Goal: Transaction & Acquisition: Download file/media

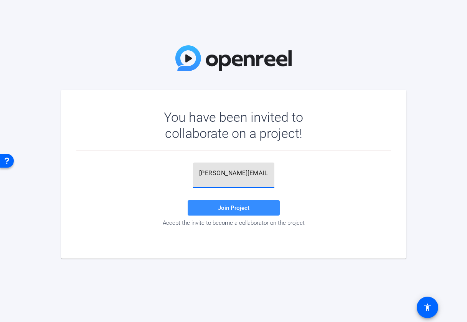
drag, startPoint x: 208, startPoint y: 173, endPoint x: 183, endPoint y: 173, distance: 25.3
click at [183, 173] on div "[PERSON_NAME][EMAIL_ADDRESS][DOMAIN_NAME] Join Project Accept the invite to bec…" at bounding box center [233, 194] width 315 height 64
click at [221, 206] on span "Join Project" at bounding box center [233, 207] width 31 height 7
drag, startPoint x: 199, startPoint y: 174, endPoint x: 315, endPoint y: 185, distance: 116.6
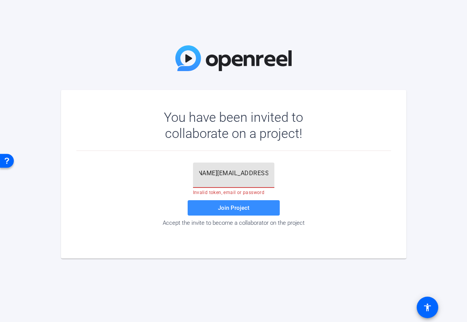
click at [315, 185] on div "[PERSON_NAME][EMAIL_ADDRESS][DOMAIN_NAME] Invalid token, email or password Join…" at bounding box center [233, 194] width 315 height 64
paste input "p$v#Uz"
type input "p$v#Uz"
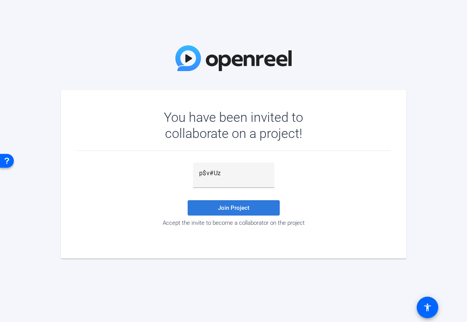
click at [270, 208] on span at bounding box center [234, 208] width 92 height 18
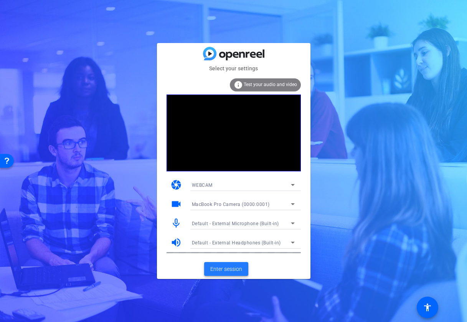
click at [232, 267] on span "Enter session" at bounding box center [226, 269] width 32 height 8
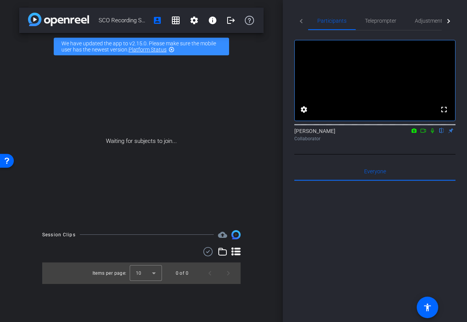
click at [432, 133] on icon at bounding box center [432, 130] width 3 height 5
click at [414, 133] on icon at bounding box center [414, 130] width 6 height 5
click at [424, 140] on div at bounding box center [233, 161] width 467 height 322
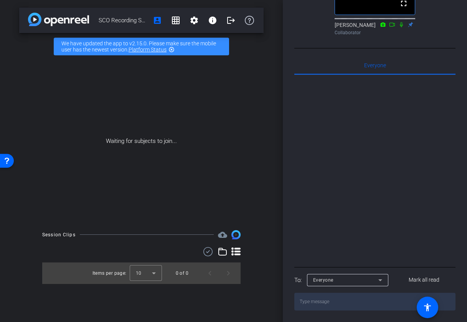
scroll to position [203, 0]
click at [346, 303] on textarea at bounding box center [375, 302] width 161 height 18
type textarea "J"
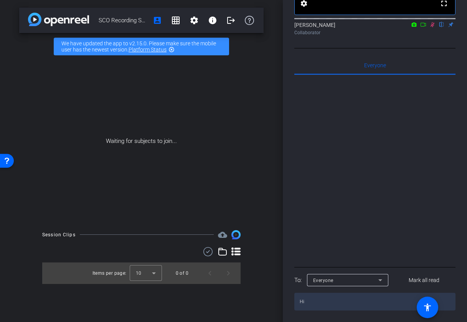
type textarea "H"
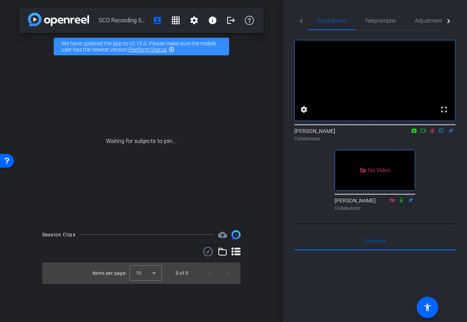
click at [434, 133] on icon at bounding box center [433, 130] width 6 height 5
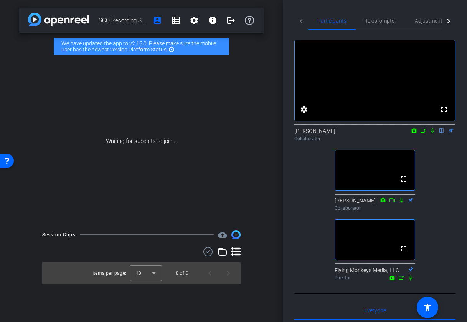
click at [432, 133] on icon at bounding box center [432, 130] width 3 height 5
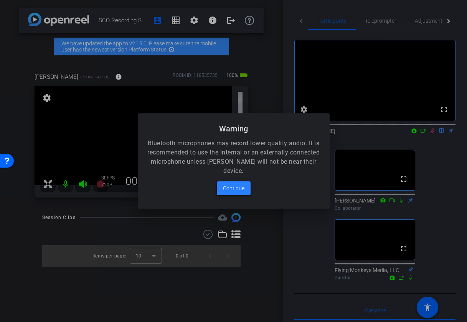
click at [233, 185] on span "Continue" at bounding box center [234, 188] width 22 height 9
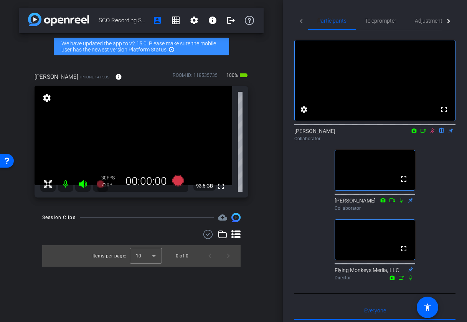
click at [48, 98] on mat-icon "settings" at bounding box center [46, 97] width 11 height 9
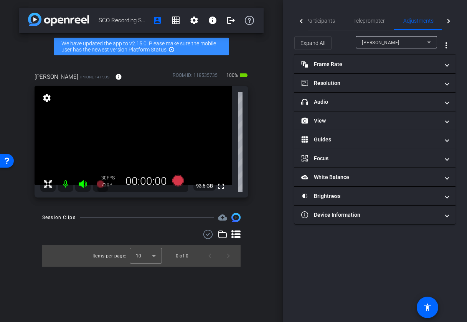
click at [48, 98] on mat-icon "settings" at bounding box center [46, 97] width 11 height 9
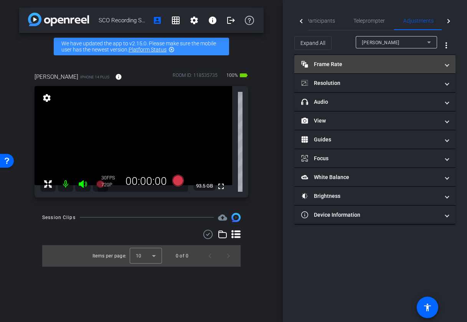
click at [375, 66] on mat-panel-title "Frame Rate Frame Rate" at bounding box center [371, 64] width 138 height 8
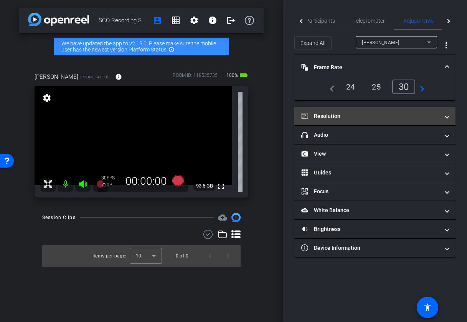
click at [352, 115] on mat-panel-title "Resolution" at bounding box center [371, 116] width 138 height 8
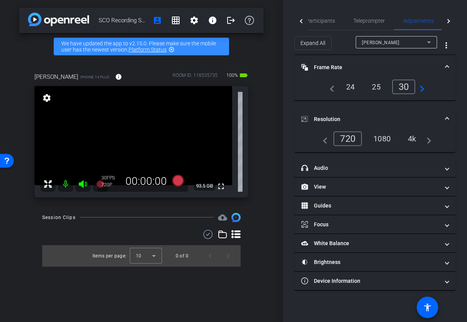
click at [373, 141] on div "1080" at bounding box center [382, 138] width 29 height 13
click at [383, 140] on div "1080" at bounding box center [380, 138] width 33 height 15
click at [447, 65] on span at bounding box center [447, 67] width 3 height 8
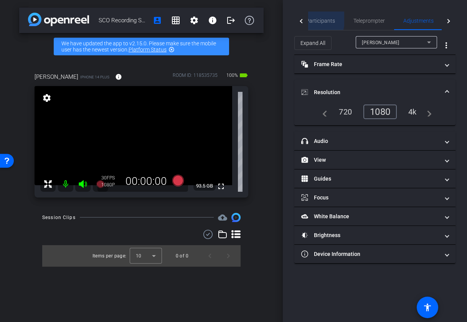
click at [312, 19] on span "Participants" at bounding box center [320, 20] width 29 height 5
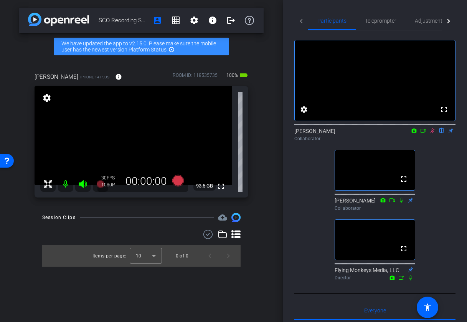
click at [432, 133] on icon at bounding box center [433, 130] width 4 height 5
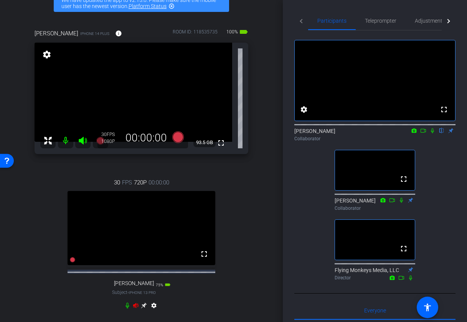
scroll to position [46, 0]
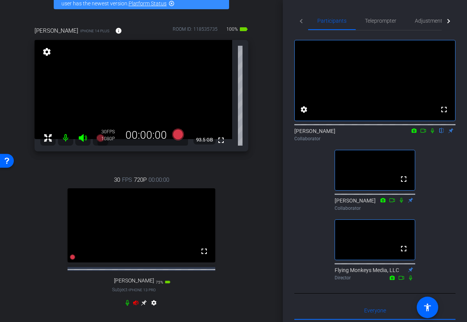
click at [146, 306] on icon at bounding box center [144, 303] width 6 height 6
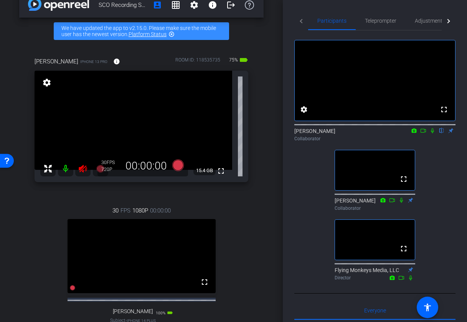
scroll to position [11, 0]
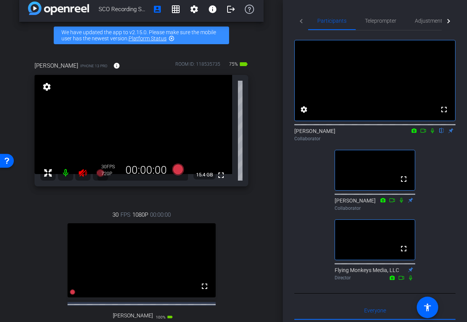
click at [46, 87] on mat-icon "settings" at bounding box center [46, 86] width 11 height 9
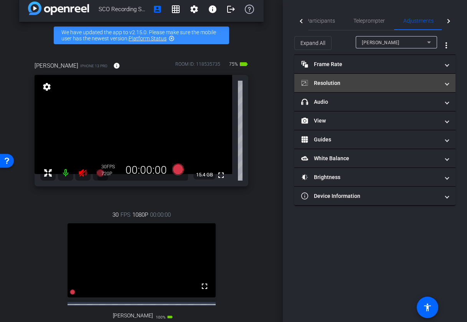
click at [405, 88] on mat-expansion-panel-header "Resolution" at bounding box center [375, 83] width 161 height 18
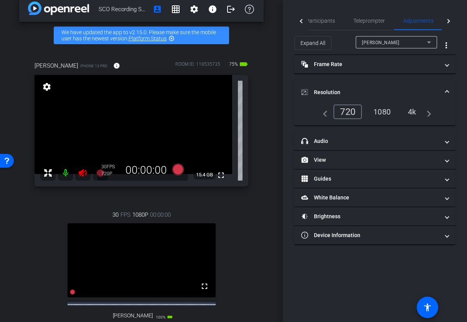
click at [390, 109] on div "1080" at bounding box center [382, 111] width 29 height 13
click at [302, 21] on div at bounding box center [302, 21] width 4 height 4
click at [81, 173] on icon at bounding box center [83, 173] width 8 height 8
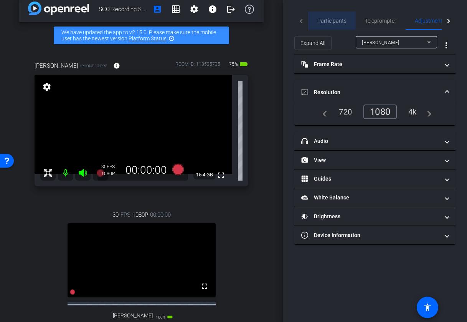
click at [332, 19] on span "Participants" at bounding box center [332, 20] width 29 height 5
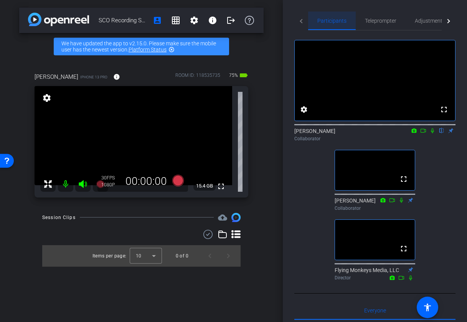
scroll to position [0, 0]
click at [172, 50] on mat-icon "highlight_off" at bounding box center [172, 49] width 6 height 6
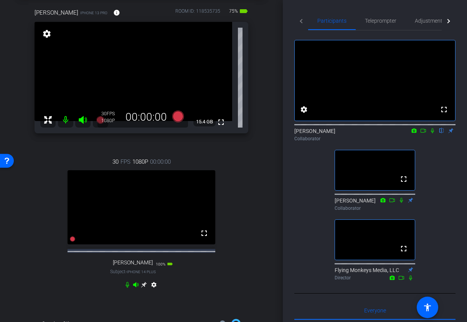
scroll to position [40, 0]
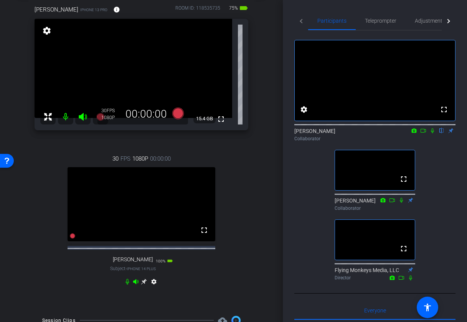
click at [144, 284] on icon at bounding box center [144, 281] width 6 height 6
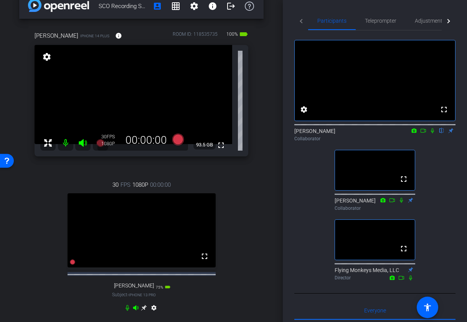
scroll to position [0, 0]
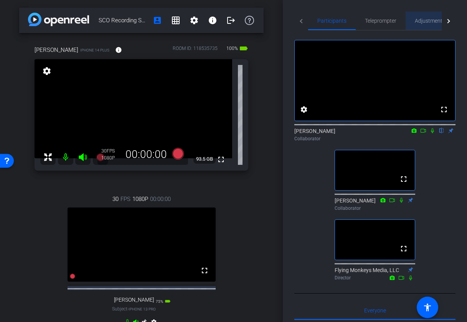
click at [426, 21] on span "Adjustments" at bounding box center [430, 20] width 30 height 5
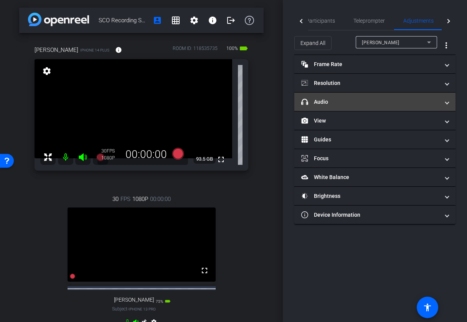
click at [366, 100] on mat-panel-title "headphone icon Audio" at bounding box center [371, 102] width 138 height 8
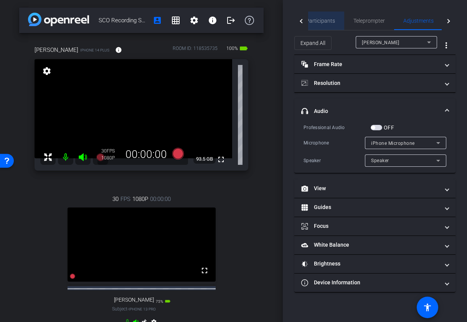
click at [325, 20] on span "Participants" at bounding box center [320, 20] width 29 height 5
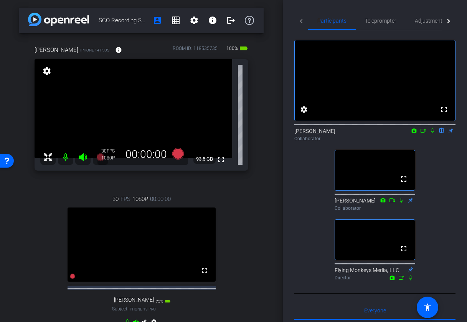
click at [432, 133] on icon at bounding box center [433, 130] width 6 height 5
click at [424, 133] on icon at bounding box center [424, 130] width 6 height 5
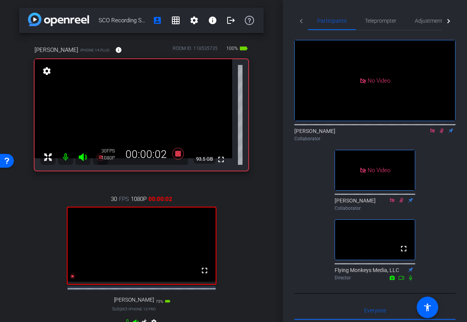
click at [106, 277] on video at bounding box center [142, 244] width 148 height 74
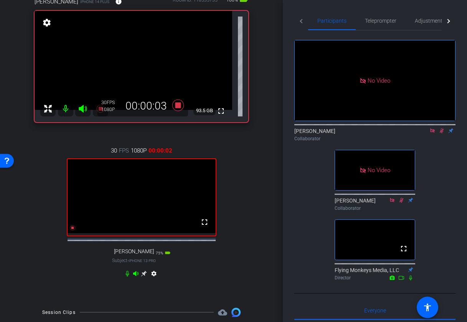
scroll to position [49, 0]
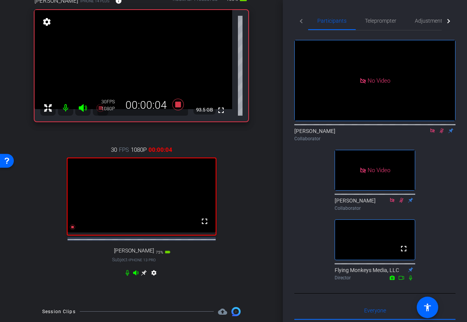
click at [131, 278] on div "settings" at bounding box center [141, 274] width 34 height 9
click at [128, 276] on icon at bounding box center [127, 273] width 6 height 6
click at [136, 275] on icon at bounding box center [135, 272] width 5 height 5
click at [136, 276] on icon at bounding box center [136, 273] width 6 height 6
click at [129, 276] on icon at bounding box center [127, 273] width 6 height 6
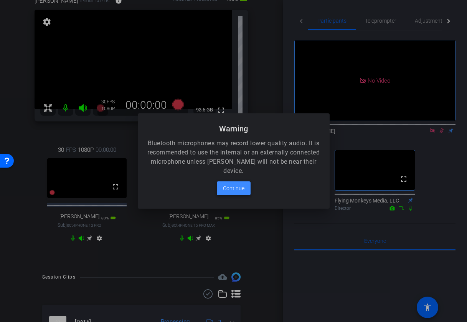
click at [239, 190] on span "Continue" at bounding box center [234, 188] width 22 height 9
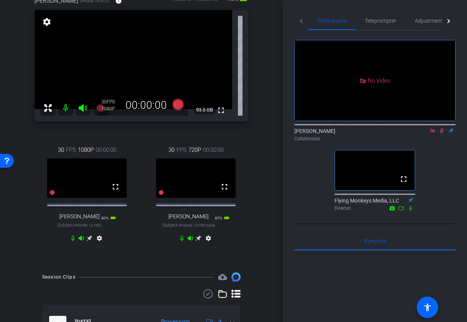
click at [93, 241] on icon at bounding box center [90, 238] width 6 height 6
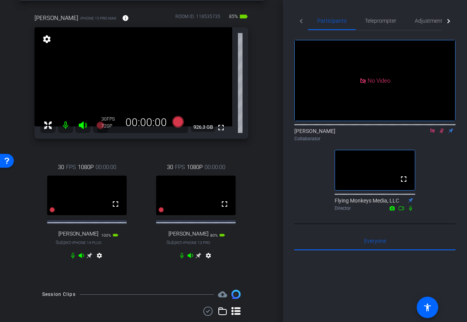
scroll to position [38, 0]
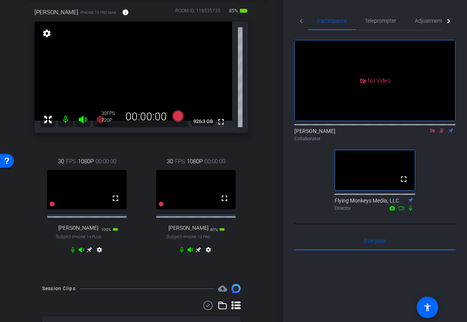
click at [46, 31] on mat-icon "settings" at bounding box center [46, 33] width 11 height 9
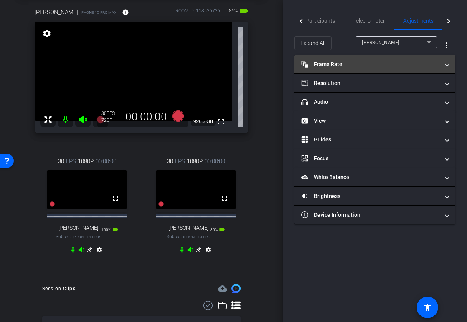
click at [361, 60] on mat-panel-title "Frame Rate Frame Rate" at bounding box center [371, 64] width 138 height 8
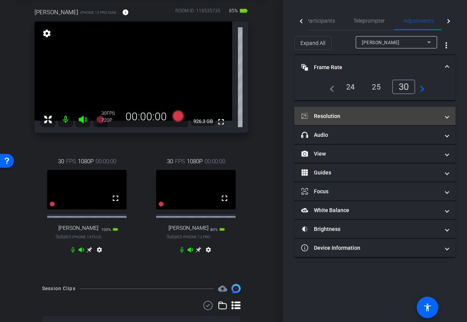
click at [362, 119] on mat-panel-title "Resolution" at bounding box center [371, 116] width 138 height 8
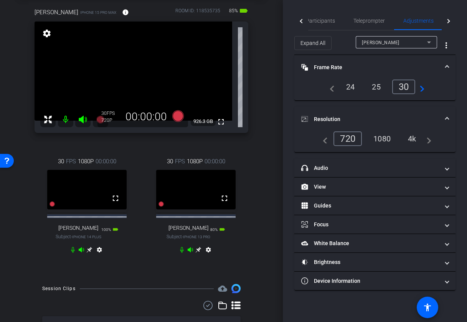
click at [377, 138] on div "1080" at bounding box center [382, 138] width 29 height 13
click at [315, 23] on span "Participants" at bounding box center [320, 20] width 29 height 5
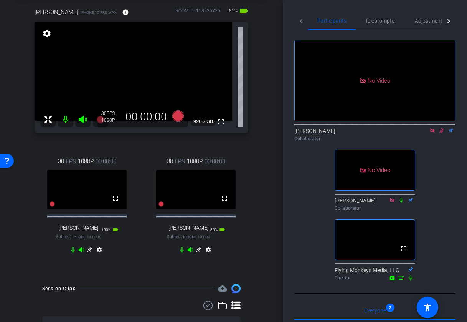
click at [89, 253] on icon at bounding box center [90, 250] width 6 height 6
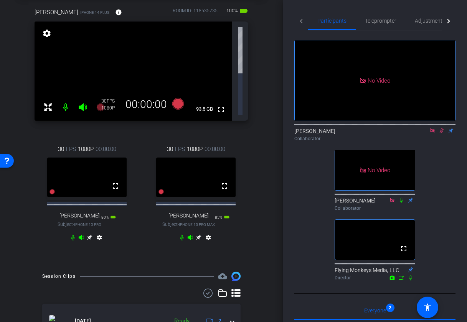
scroll to position [0, 0]
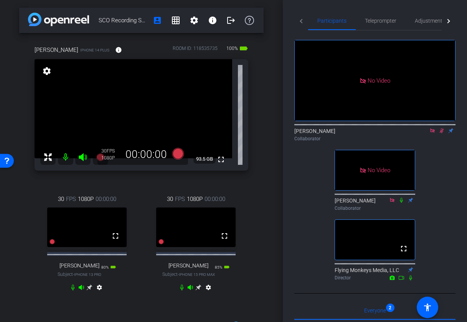
click at [93, 290] on icon at bounding box center [90, 288] width 6 height 6
click at [442, 128] on icon at bounding box center [442, 130] width 4 height 5
click at [434, 128] on icon at bounding box center [433, 130] width 6 height 5
click at [434, 133] on icon at bounding box center [433, 130] width 6 height 5
click at [423, 133] on icon at bounding box center [424, 130] width 6 height 5
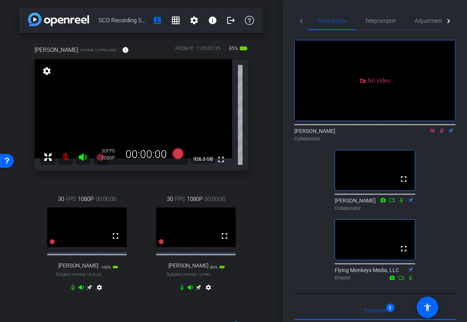
click at [442, 133] on icon at bounding box center [442, 130] width 6 height 5
click at [431, 133] on icon at bounding box center [433, 130] width 4 height 4
click at [193, 22] on mat-icon "settings" at bounding box center [194, 20] width 9 height 9
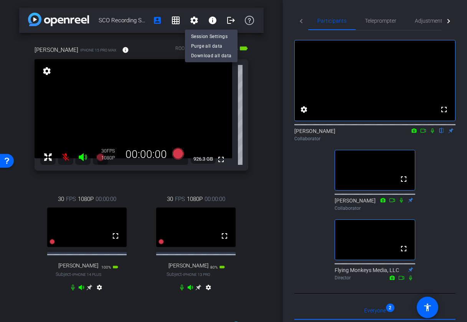
click at [215, 21] on div at bounding box center [233, 161] width 467 height 322
click at [213, 21] on mat-icon "info" at bounding box center [212, 20] width 9 height 9
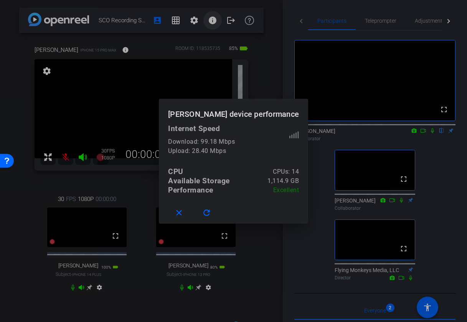
click at [213, 21] on div at bounding box center [233, 161] width 467 height 322
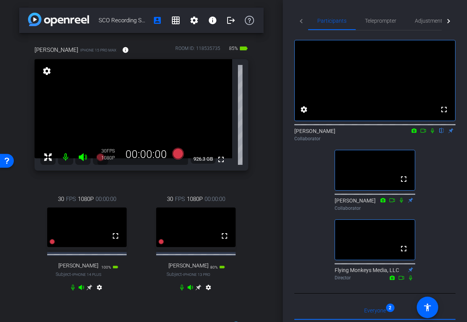
click at [198, 290] on icon at bounding box center [199, 287] width 6 height 6
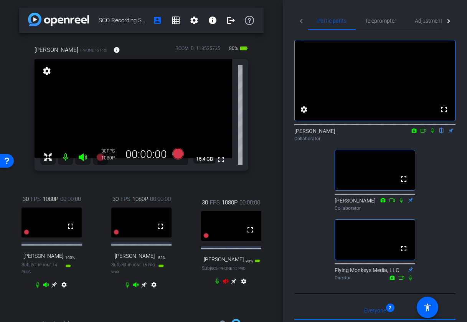
click at [57, 288] on icon at bounding box center [54, 285] width 6 height 6
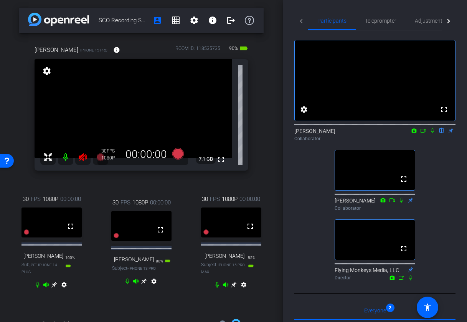
click at [83, 156] on icon at bounding box center [83, 157] width 8 height 8
click at [433, 133] on icon at bounding box center [433, 130] width 6 height 5
click at [435, 133] on icon at bounding box center [433, 130] width 6 height 5
click at [432, 133] on icon at bounding box center [433, 130] width 6 height 5
click at [54, 287] on icon at bounding box center [54, 285] width 6 height 6
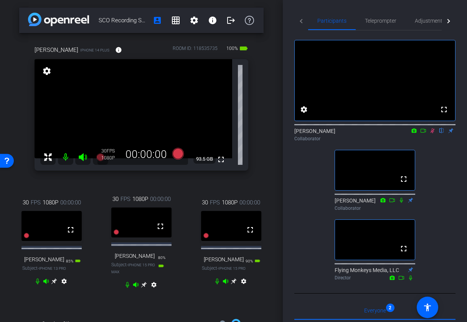
click at [56, 284] on icon at bounding box center [54, 281] width 6 height 6
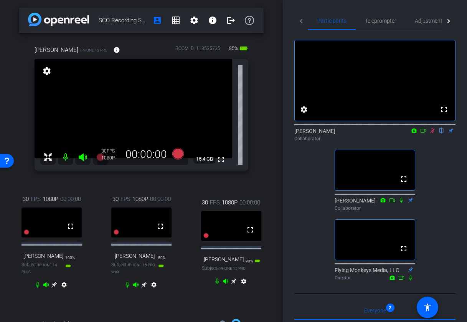
click at [432, 133] on icon at bounding box center [433, 130] width 6 height 5
click at [425, 133] on icon at bounding box center [424, 130] width 6 height 5
click at [442, 134] on mat-icon at bounding box center [441, 130] width 9 height 7
click at [433, 133] on icon at bounding box center [433, 130] width 6 height 5
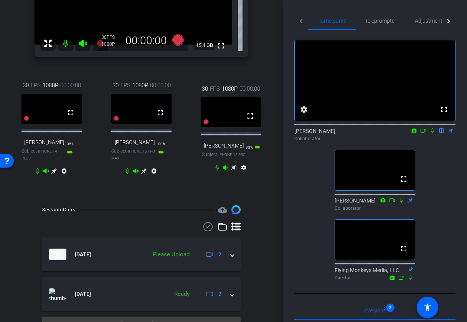
scroll to position [134, 0]
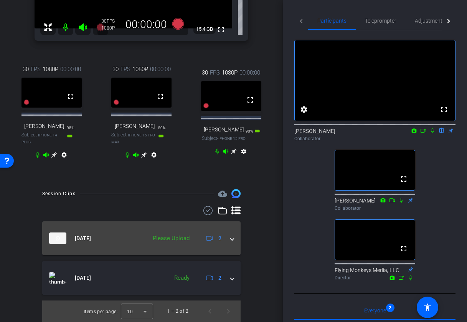
click at [170, 238] on div "Please Upload" at bounding box center [171, 238] width 45 height 9
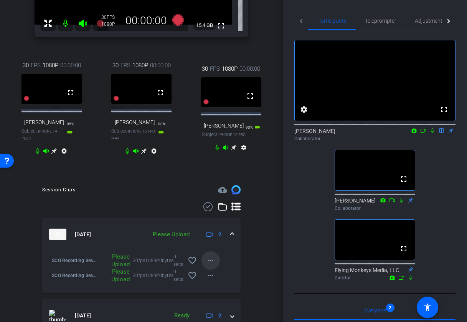
click at [212, 265] on mat-icon "more_horiz" at bounding box center [210, 260] width 9 height 9
click at [219, 280] on span "Upload" at bounding box center [223, 280] width 31 height 9
click at [212, 280] on mat-icon "more_horiz" at bounding box center [210, 275] width 9 height 9
click at [218, 294] on span "Upload" at bounding box center [223, 295] width 31 height 9
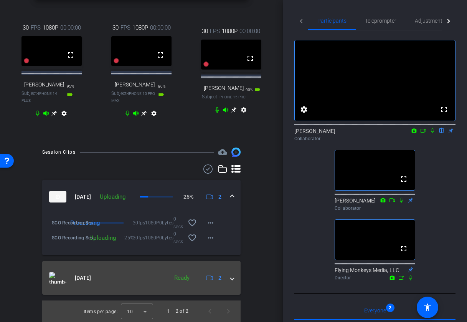
click at [232, 278] on span at bounding box center [232, 278] width 3 height 8
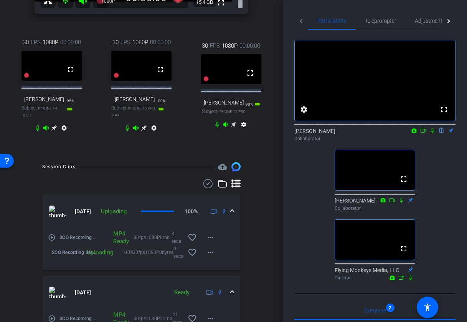
scroll to position [156, 0]
click at [434, 133] on icon at bounding box center [432, 130] width 3 height 5
click at [422, 133] on icon at bounding box center [424, 130] width 6 height 5
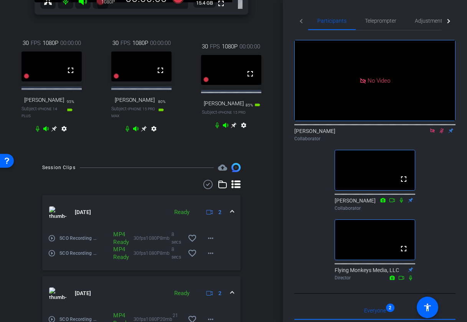
scroll to position [6, 0]
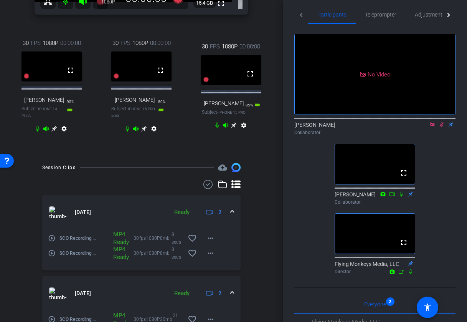
click at [441, 127] on icon at bounding box center [442, 124] width 6 height 5
click at [443, 127] on icon at bounding box center [442, 124] width 3 height 5
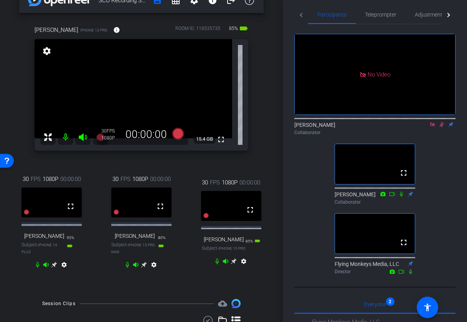
scroll to position [13, 0]
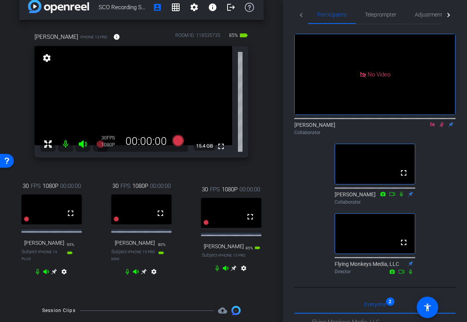
click at [442, 127] on icon at bounding box center [442, 124] width 6 height 5
click at [432, 127] on icon at bounding box center [433, 124] width 6 height 5
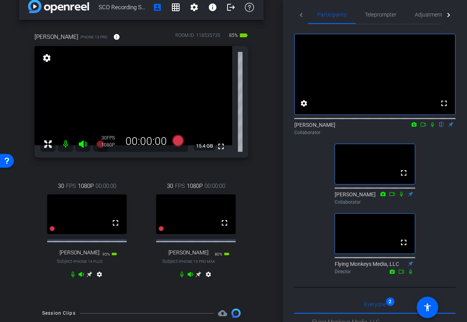
click at [434, 127] on icon at bounding box center [433, 124] width 6 height 5
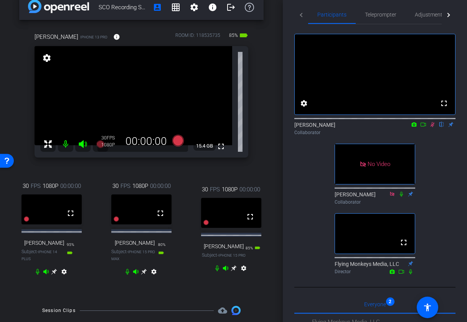
click at [426, 127] on icon at bounding box center [424, 124] width 6 height 5
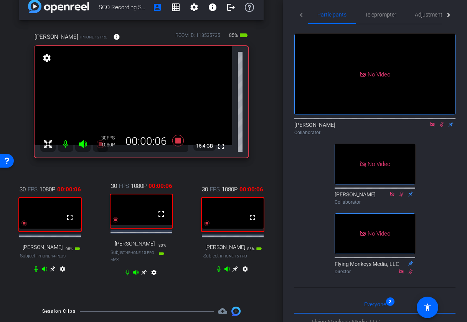
click at [53, 272] on icon at bounding box center [53, 269] width 6 height 6
click at [235, 271] on icon at bounding box center [235, 269] width 6 height 6
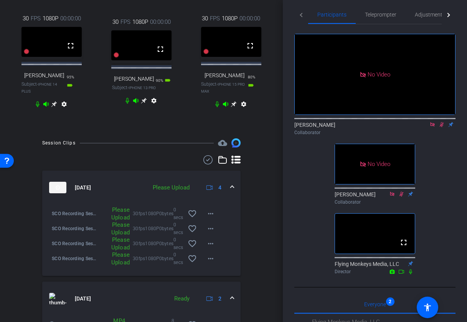
scroll to position [190, 0]
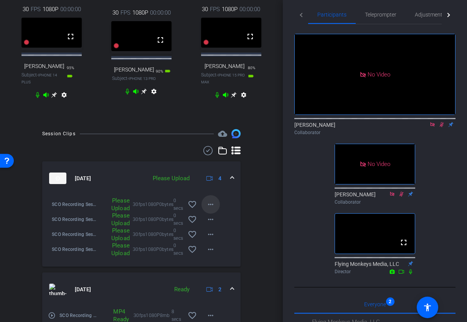
click at [214, 207] on mat-icon "more_horiz" at bounding box center [210, 204] width 9 height 9
click at [219, 222] on span "Upload" at bounding box center [223, 224] width 31 height 9
click at [214, 224] on mat-icon "more_horiz" at bounding box center [210, 219] width 9 height 9
click at [224, 237] on span "Upload" at bounding box center [223, 239] width 31 height 9
click at [213, 238] on mat-icon "more_horiz" at bounding box center [210, 234] width 9 height 9
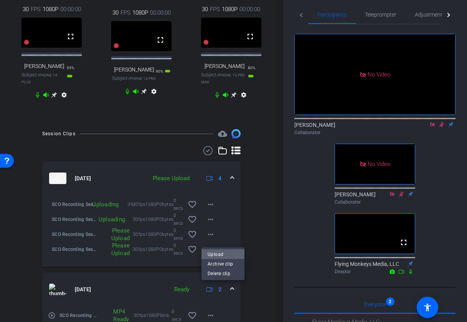
click at [217, 253] on span "Upload" at bounding box center [223, 254] width 31 height 9
click at [210, 252] on mat-icon "more_horiz" at bounding box center [210, 249] width 9 height 9
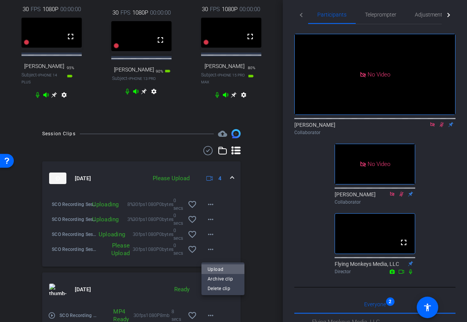
click at [219, 266] on span "Upload" at bounding box center [223, 269] width 31 height 9
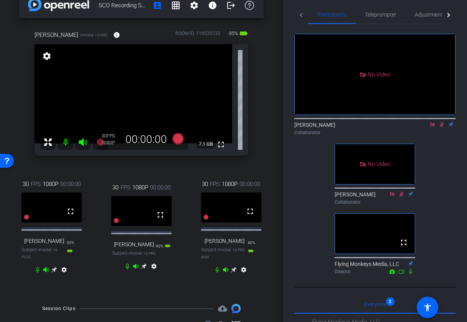
scroll to position [12, 0]
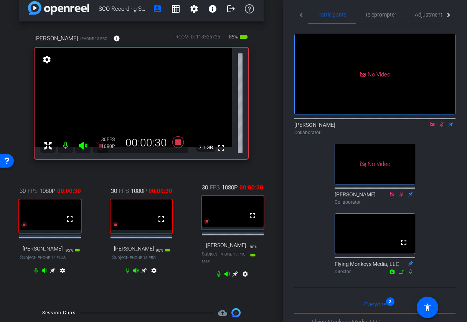
click at [52, 273] on icon at bounding box center [53, 271] width 6 height 6
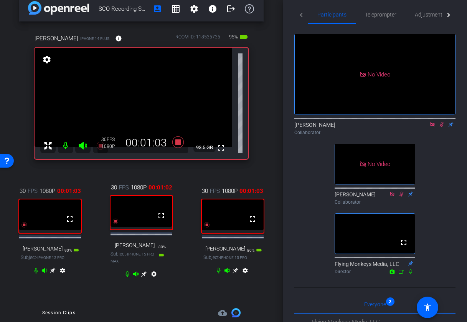
click at [403, 273] on icon at bounding box center [401, 272] width 5 height 4
click at [412, 274] on icon at bounding box center [411, 271] width 6 height 5
click at [403, 274] on icon at bounding box center [402, 271] width 6 height 5
click at [411, 274] on icon at bounding box center [411, 271] width 6 height 5
click at [399, 273] on icon at bounding box center [401, 272] width 5 height 4
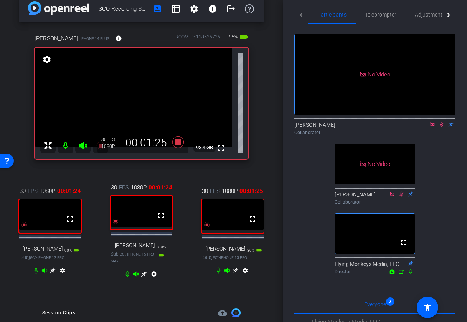
click at [409, 274] on icon at bounding box center [411, 271] width 6 height 5
click at [399, 274] on icon at bounding box center [402, 271] width 6 height 5
click at [410, 274] on icon at bounding box center [411, 271] width 6 height 5
click at [397, 275] on mat-icon at bounding box center [401, 271] width 9 height 7
click at [56, 220] on video at bounding box center [50, 214] width 62 height 31
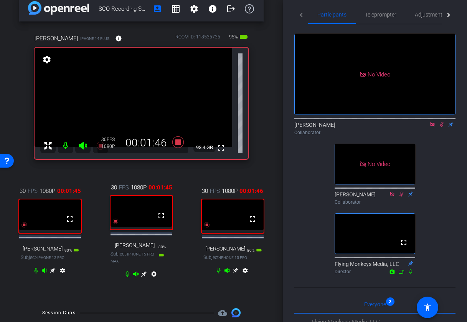
click at [53, 273] on icon at bounding box center [53, 270] width 6 height 6
click at [146, 277] on icon at bounding box center [144, 274] width 6 height 6
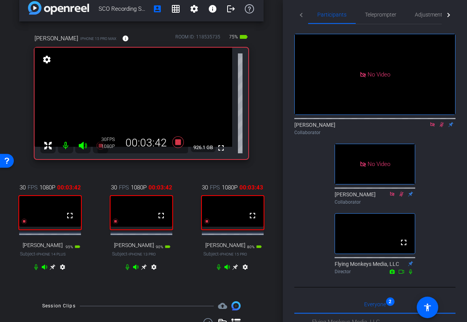
click at [415, 277] on div "Flying Monkeys Media, LLC Director" at bounding box center [375, 265] width 81 height 23
click at [414, 275] on mat-icon at bounding box center [410, 271] width 9 height 7
click at [411, 274] on icon at bounding box center [410, 271] width 3 height 5
click at [401, 274] on icon at bounding box center [402, 271] width 6 height 5
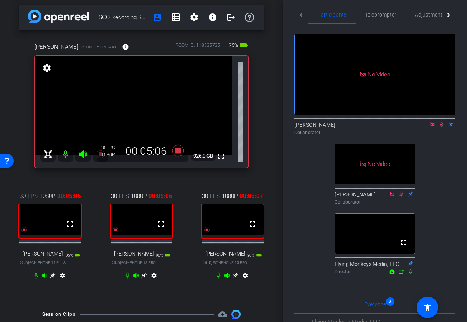
click at [53, 278] on icon at bounding box center [53, 276] width 6 height 6
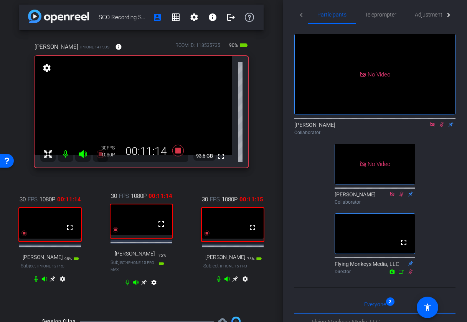
click at [51, 282] on icon at bounding box center [53, 279] width 6 height 6
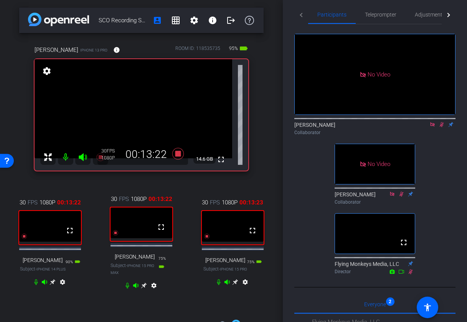
click at [235, 285] on icon at bounding box center [235, 282] width 6 height 6
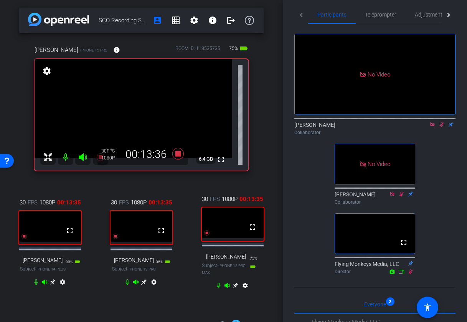
click at [235, 288] on icon at bounding box center [235, 285] width 6 height 6
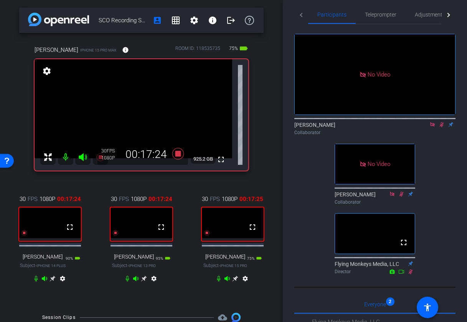
click at [237, 282] on icon at bounding box center [235, 278] width 6 height 6
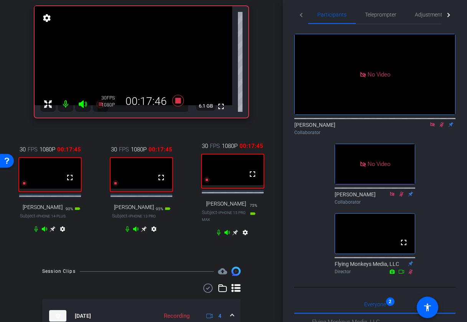
scroll to position [53, 0]
click at [53, 232] on icon at bounding box center [53, 230] width 6 height 6
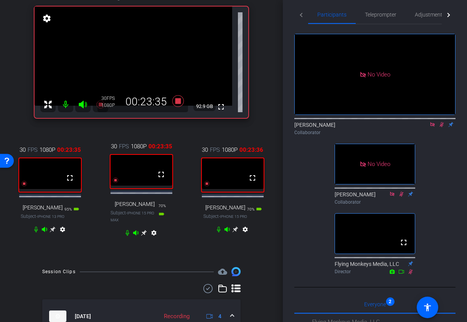
click at [56, 232] on icon at bounding box center [53, 230] width 6 height 6
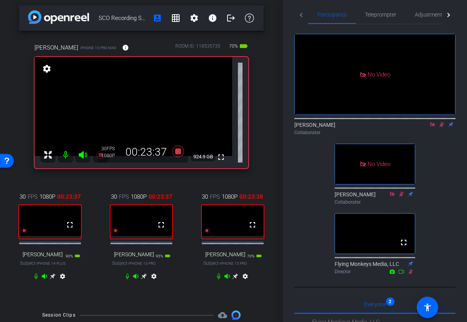
scroll to position [0, 0]
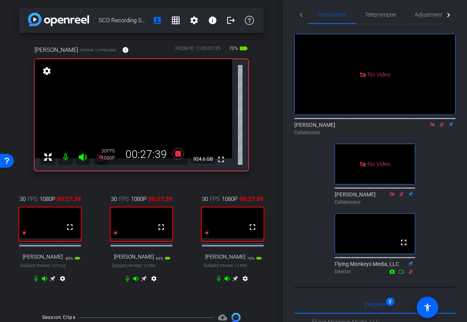
click at [56, 282] on icon at bounding box center [53, 279] width 6 height 6
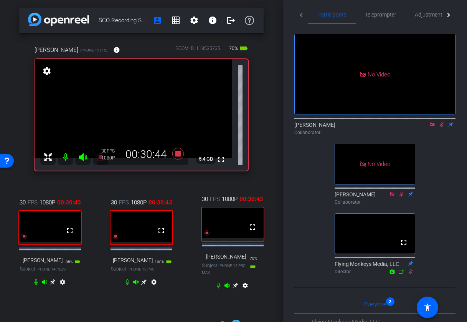
click at [56, 285] on icon at bounding box center [53, 282] width 6 height 6
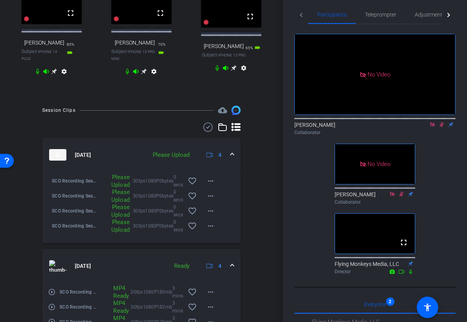
scroll to position [273, 0]
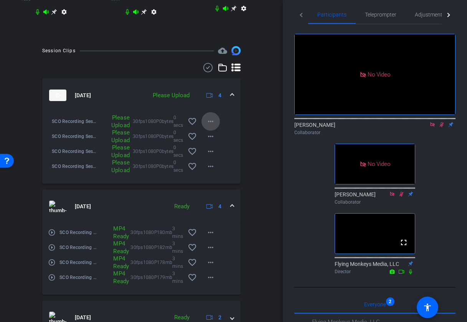
click at [210, 126] on mat-icon "more_horiz" at bounding box center [210, 121] width 9 height 9
click at [215, 141] on span "Upload" at bounding box center [223, 141] width 31 height 9
click at [215, 141] on mat-icon "more_horiz" at bounding box center [210, 136] width 9 height 9
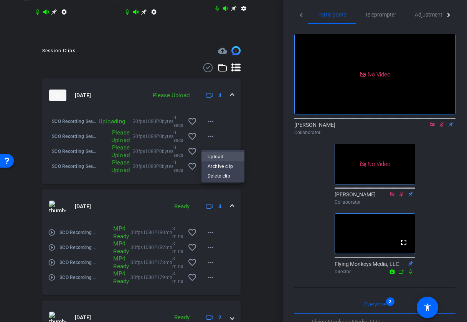
click at [214, 156] on span "Upload" at bounding box center [223, 156] width 31 height 9
click at [210, 156] on mat-icon "more_horiz" at bounding box center [210, 151] width 9 height 9
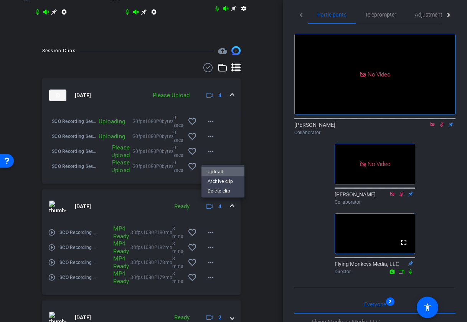
click at [214, 170] on span "Upload" at bounding box center [223, 171] width 31 height 9
click at [212, 171] on mat-icon "more_horiz" at bounding box center [210, 166] width 9 height 9
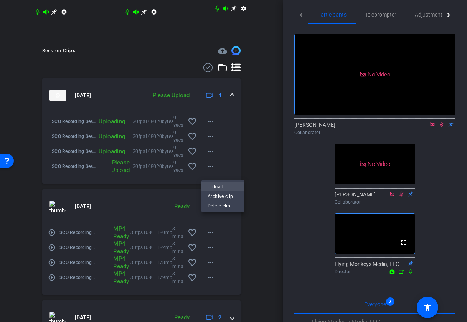
click at [214, 184] on span "Upload" at bounding box center [223, 186] width 31 height 9
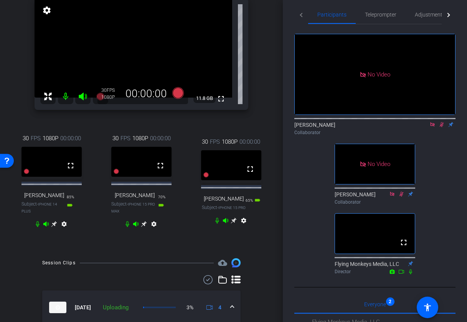
scroll to position [51, 0]
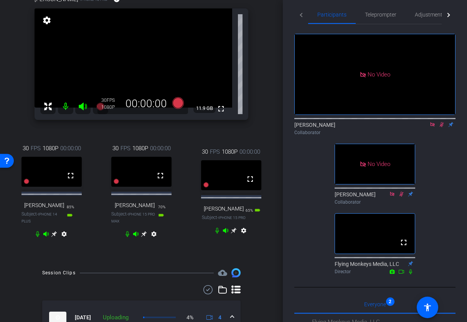
click at [57, 237] on icon at bounding box center [54, 234] width 6 height 6
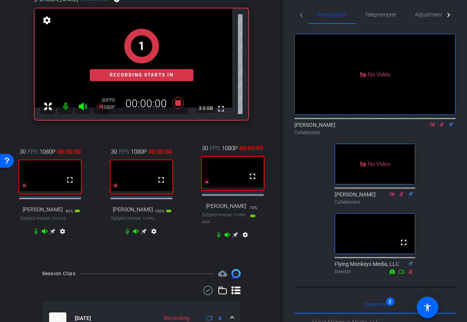
click at [144, 234] on icon at bounding box center [144, 231] width 6 height 6
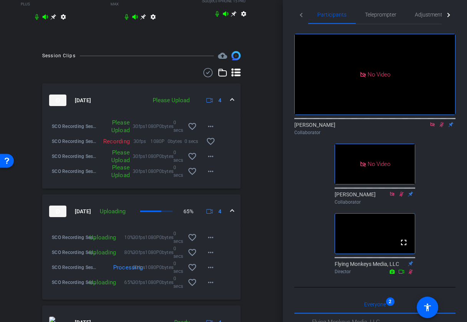
scroll to position [295, 0]
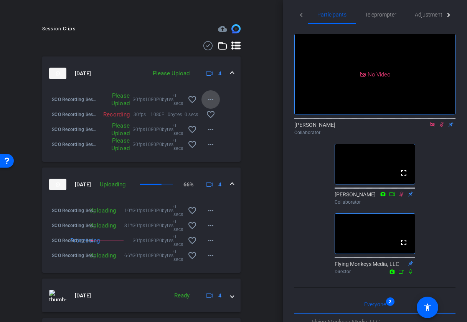
click at [213, 101] on mat-icon "more_horiz" at bounding box center [210, 99] width 9 height 9
click at [216, 117] on span "Upload" at bounding box center [223, 119] width 31 height 9
click at [212, 134] on mat-icon "more_horiz" at bounding box center [210, 129] width 9 height 9
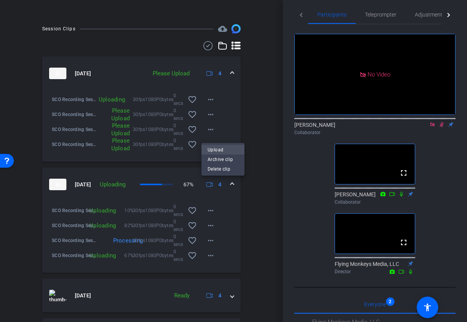
click at [216, 150] on span "Upload" at bounding box center [223, 149] width 31 height 9
click at [212, 118] on mat-icon "more_horiz" at bounding box center [210, 114] width 9 height 9
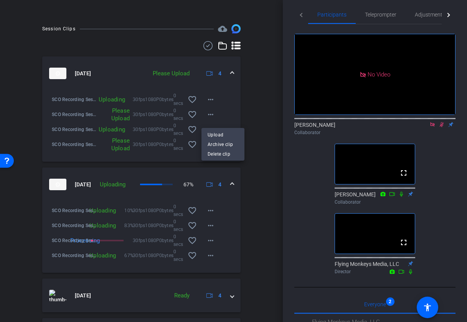
click at [216, 128] on div "Upload Archive clip Delete clip" at bounding box center [223, 144] width 43 height 33
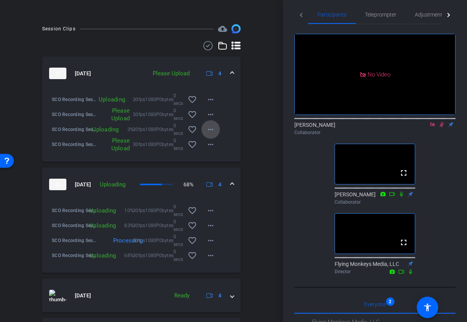
click at [216, 133] on span at bounding box center [211, 129] width 18 height 18
click at [213, 120] on div at bounding box center [233, 161] width 467 height 322
click at [211, 118] on mat-icon "more_horiz" at bounding box center [210, 114] width 9 height 9
click at [213, 131] on span "Upload" at bounding box center [223, 134] width 31 height 9
click at [210, 149] on mat-icon "more_horiz" at bounding box center [210, 144] width 9 height 9
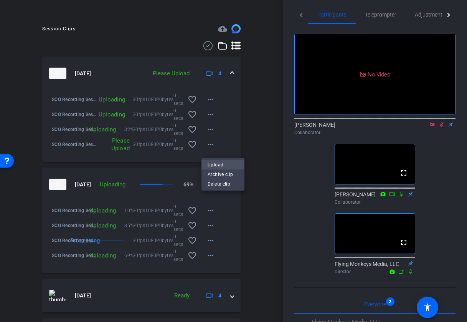
click at [214, 164] on span "Upload" at bounding box center [223, 164] width 31 height 9
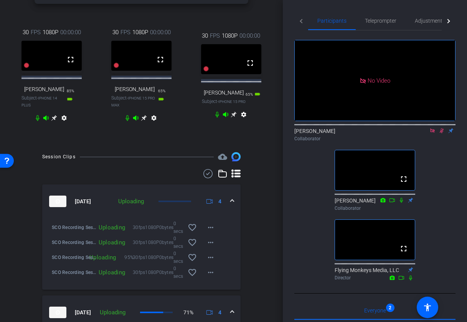
scroll to position [0, 0]
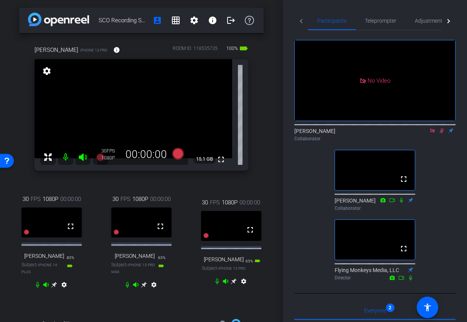
click at [442, 133] on icon at bounding box center [442, 130] width 6 height 5
click at [435, 133] on icon at bounding box center [433, 130] width 6 height 5
click at [433, 133] on icon at bounding box center [432, 130] width 3 height 5
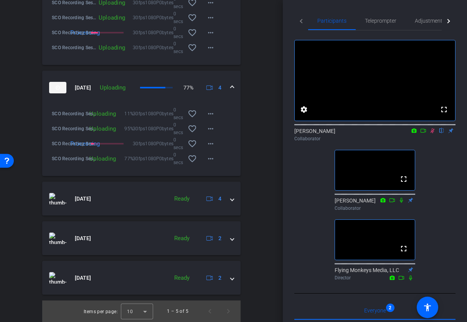
scroll to position [395, 0]
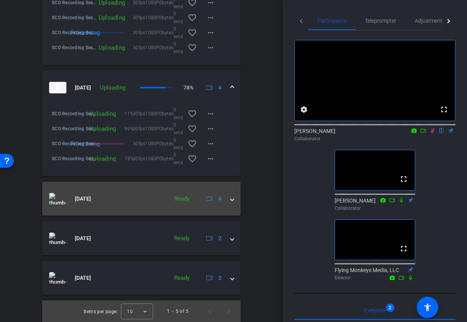
click at [233, 200] on span at bounding box center [232, 199] width 3 height 8
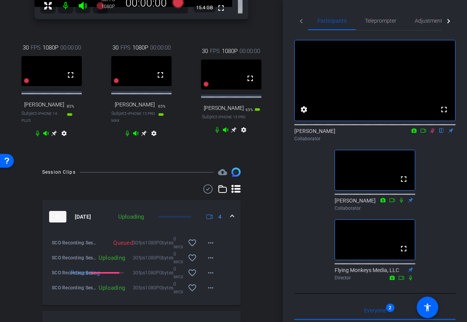
scroll to position [45, 0]
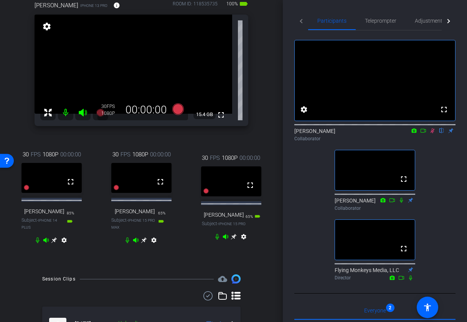
click at [232, 240] on icon at bounding box center [234, 237] width 6 height 6
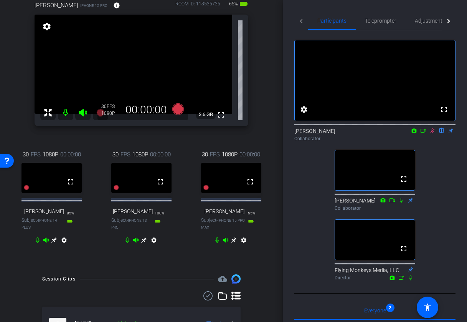
click at [432, 133] on icon at bounding box center [433, 130] width 6 height 5
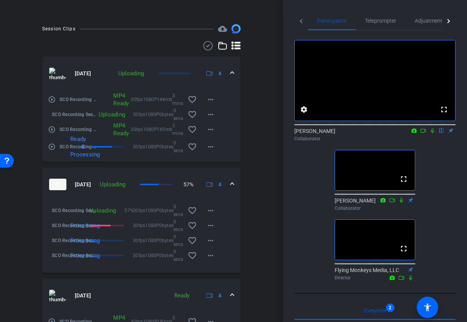
scroll to position [287, 0]
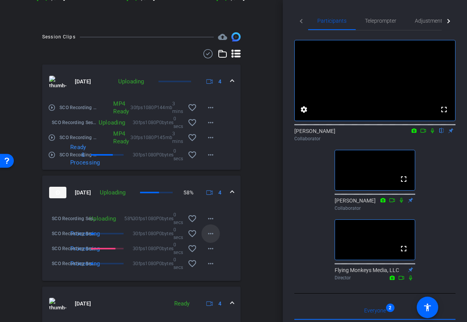
click at [214, 237] on mat-icon "more_horiz" at bounding box center [210, 233] width 9 height 9
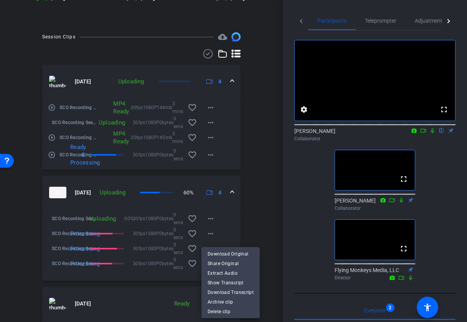
click at [267, 217] on div at bounding box center [233, 161] width 467 height 322
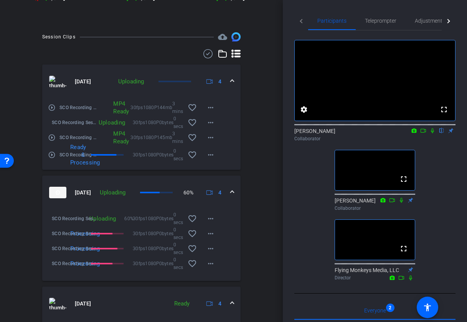
click at [433, 133] on icon at bounding box center [433, 130] width 6 height 5
click at [402, 212] on div "[PERSON_NAME] Collaborator" at bounding box center [375, 204] width 81 height 15
click at [402, 203] on icon at bounding box center [402, 199] width 6 height 5
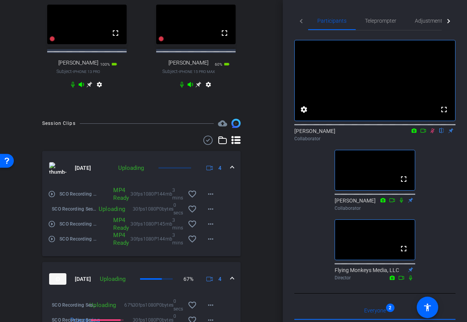
scroll to position [0, 0]
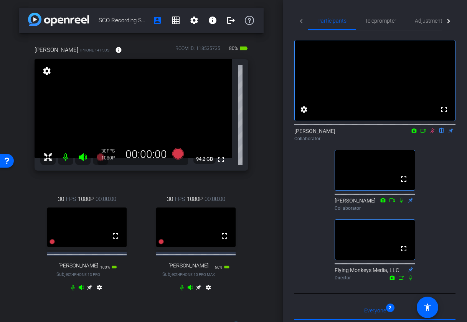
click at [434, 133] on icon at bounding box center [433, 130] width 6 height 5
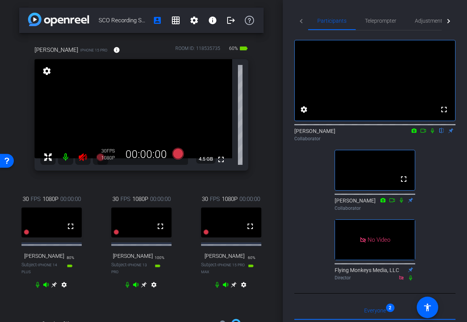
click at [54, 286] on icon at bounding box center [54, 285] width 6 height 6
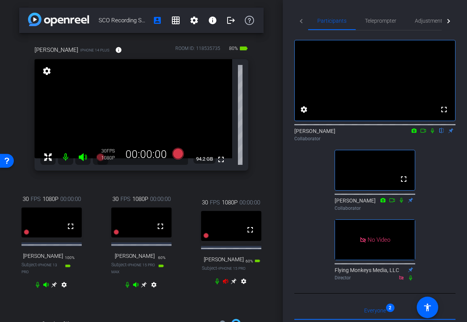
click at [234, 284] on icon at bounding box center [234, 281] width 6 height 6
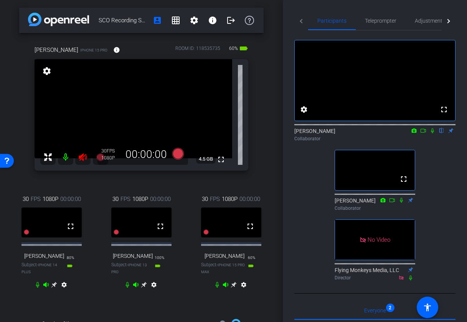
click at [54, 288] on icon at bounding box center [54, 285] width 6 height 6
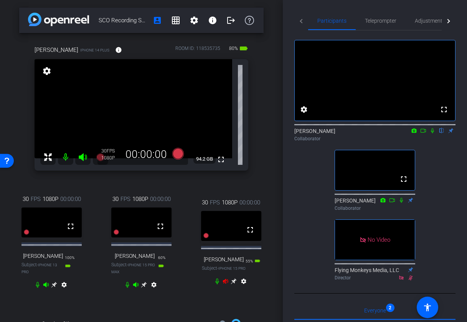
click at [224, 284] on icon at bounding box center [225, 281] width 5 height 5
click at [225, 284] on icon at bounding box center [226, 281] width 6 height 6
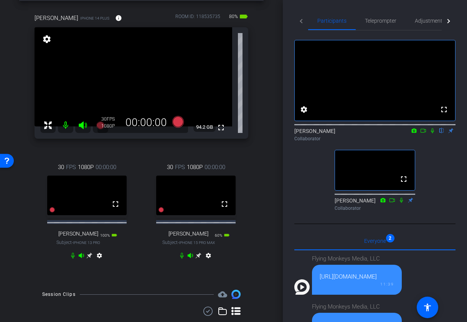
scroll to position [26, 0]
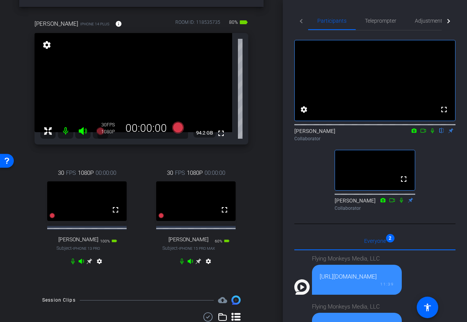
click at [432, 133] on icon at bounding box center [433, 130] width 6 height 5
click at [424, 133] on icon at bounding box center [424, 130] width 6 height 5
click at [396, 204] on mat-icon at bounding box center [392, 200] width 9 height 7
click at [401, 202] on icon at bounding box center [401, 199] width 3 height 5
click at [391, 202] on icon at bounding box center [392, 200] width 5 height 4
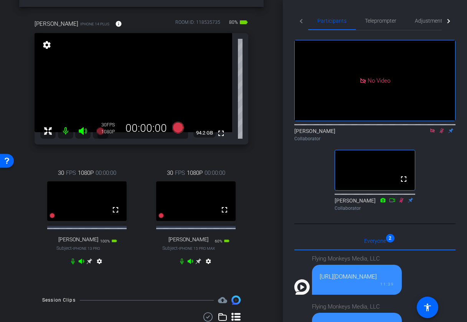
click at [392, 203] on icon at bounding box center [392, 199] width 6 height 5
click at [393, 203] on icon at bounding box center [392, 199] width 6 height 5
click at [177, 128] on icon at bounding box center [178, 128] width 12 height 12
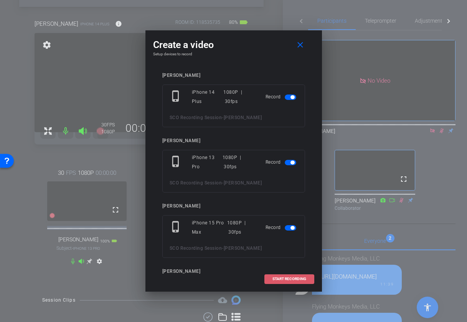
click at [294, 280] on span "START RECORDING" at bounding box center [290, 279] width 34 height 4
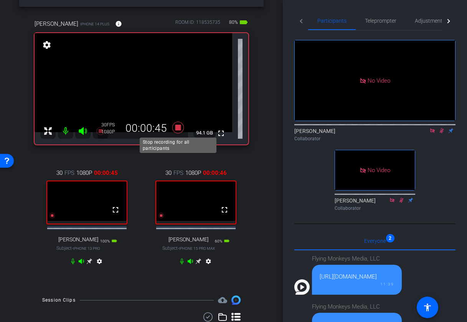
click at [178, 127] on icon at bounding box center [178, 128] width 12 height 12
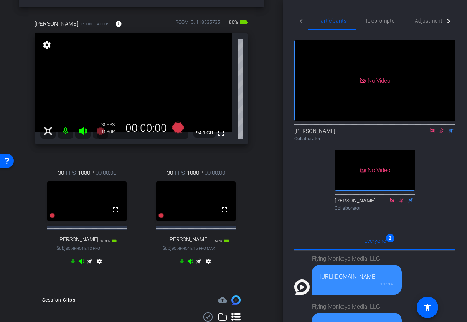
click at [442, 133] on icon at bounding box center [442, 130] width 6 height 5
click at [435, 133] on icon at bounding box center [433, 130] width 6 height 5
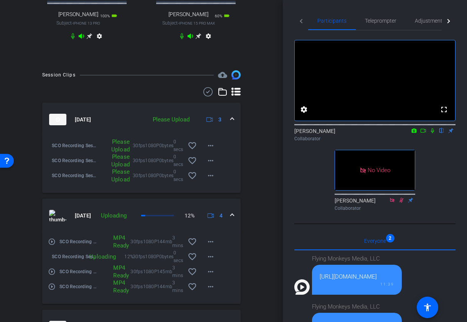
scroll to position [260, 0]
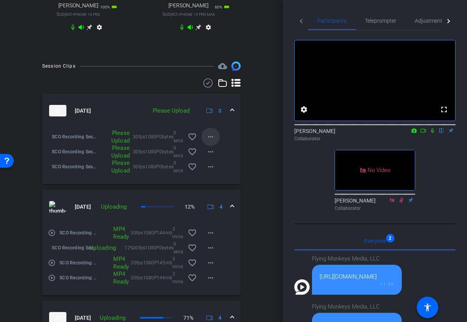
click at [209, 141] on mat-icon "more_horiz" at bounding box center [210, 136] width 9 height 9
click at [217, 158] on span "Upload" at bounding box center [223, 157] width 31 height 9
click at [216, 155] on span at bounding box center [211, 151] width 18 height 18
click at [217, 171] on span "Upload" at bounding box center [223, 172] width 31 height 9
click at [212, 156] on mat-icon "more_horiz" at bounding box center [210, 151] width 9 height 9
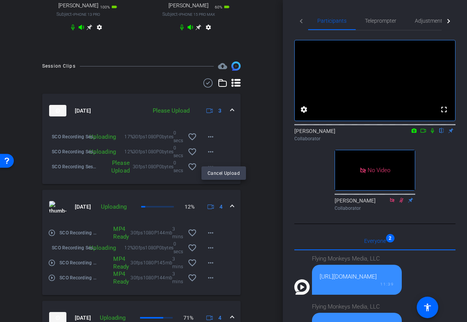
click at [192, 195] on div at bounding box center [233, 161] width 467 height 322
click at [210, 171] on mat-icon "more_horiz" at bounding box center [210, 166] width 9 height 9
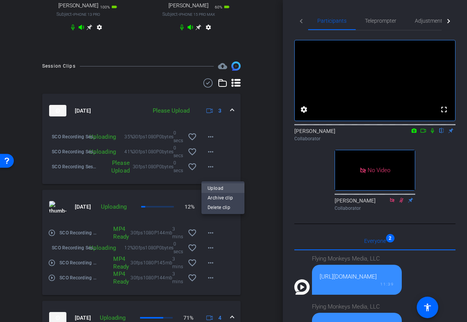
click at [211, 188] on span "Upload" at bounding box center [223, 187] width 31 height 9
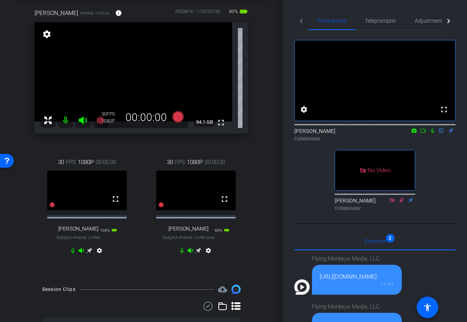
scroll to position [40, 0]
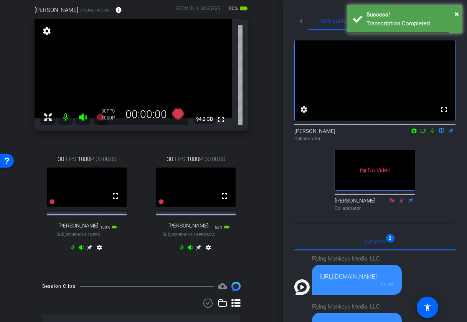
click at [433, 133] on icon at bounding box center [433, 130] width 6 height 5
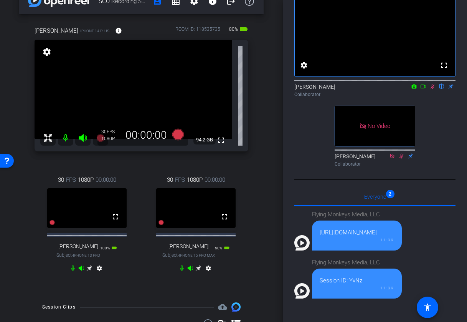
scroll to position [0, 0]
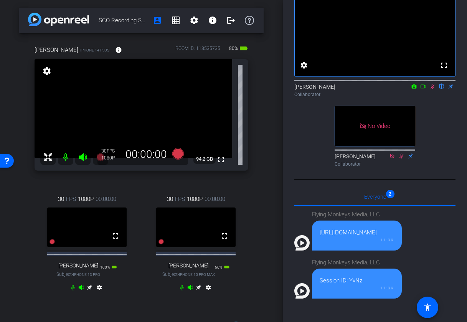
click at [432, 89] on icon at bounding box center [433, 86] width 6 height 5
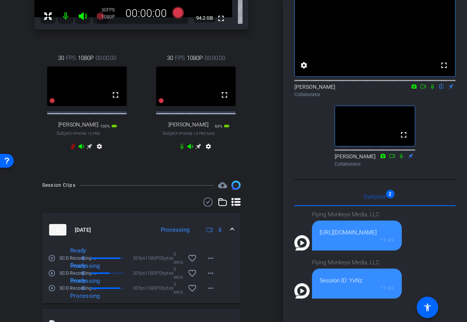
scroll to position [268, 0]
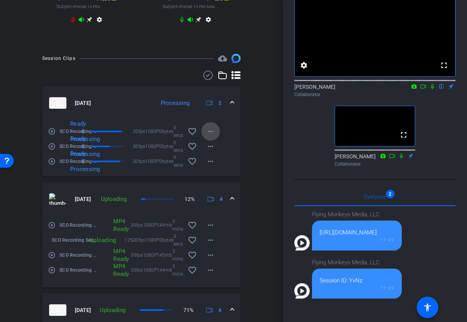
click at [210, 136] on mat-icon "more_horiz" at bounding box center [210, 131] width 9 height 9
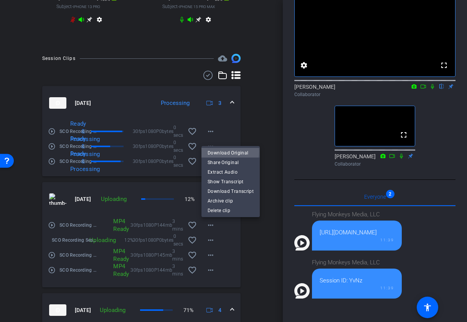
click at [221, 151] on span "Download Original" at bounding box center [231, 152] width 46 height 9
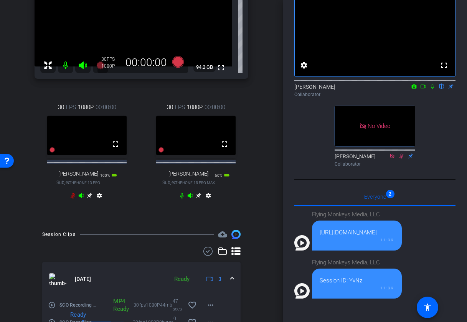
scroll to position [36, 0]
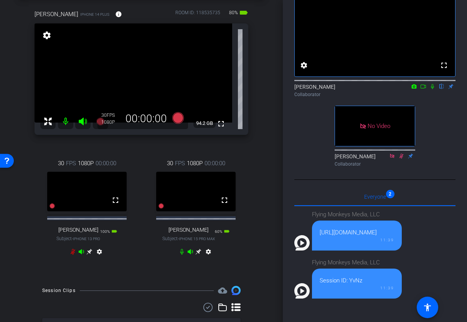
click at [80, 254] on icon at bounding box center [81, 251] width 5 height 5
click at [80, 122] on icon at bounding box center [83, 122] width 8 height 8
click at [189, 254] on icon at bounding box center [190, 251] width 5 height 5
click at [67, 122] on mat-icon at bounding box center [65, 121] width 15 height 15
click at [75, 255] on icon at bounding box center [73, 252] width 6 height 6
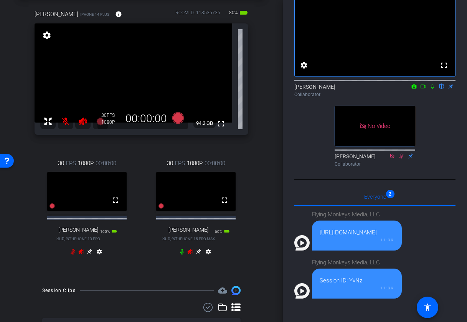
click at [182, 255] on icon at bounding box center [182, 252] width 6 height 6
click at [191, 255] on icon at bounding box center [190, 252] width 6 height 6
click at [66, 120] on mat-icon at bounding box center [65, 121] width 15 height 15
click at [83, 121] on icon at bounding box center [83, 122] width 8 height 8
click at [74, 255] on icon at bounding box center [73, 252] width 6 height 6
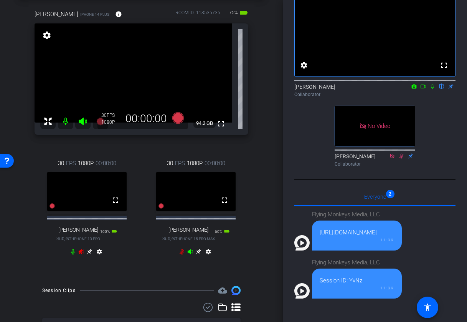
click at [80, 254] on icon at bounding box center [81, 251] width 5 height 5
click at [182, 255] on icon at bounding box center [182, 252] width 6 height 6
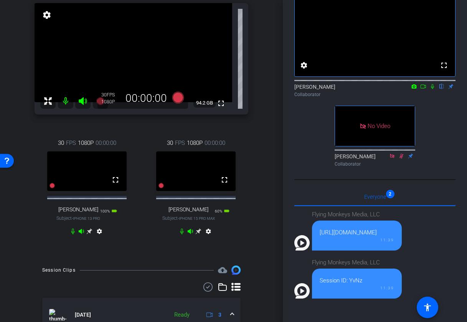
scroll to position [58, 0]
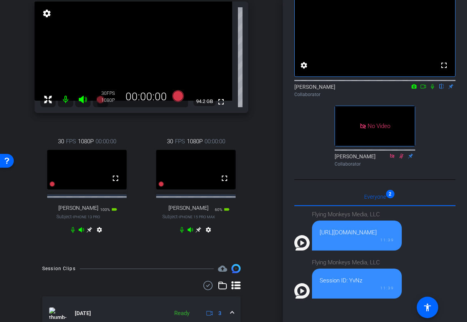
click at [433, 89] on icon at bounding box center [433, 86] width 6 height 5
click at [424, 89] on icon at bounding box center [424, 86] width 6 height 5
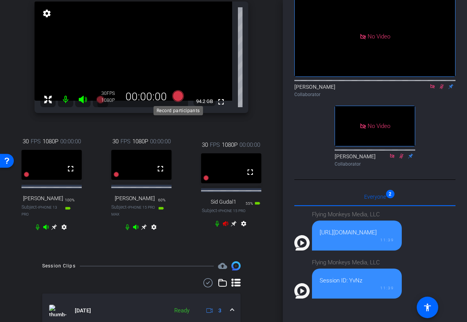
click at [177, 96] on icon at bounding box center [178, 96] width 12 height 12
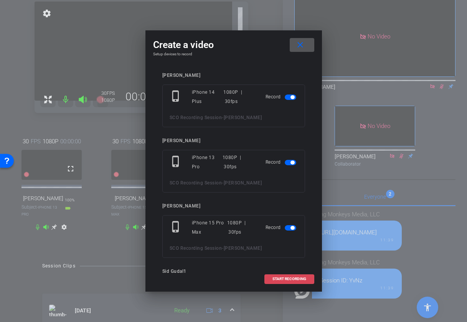
click at [289, 280] on span "START RECORDING" at bounding box center [290, 279] width 34 height 4
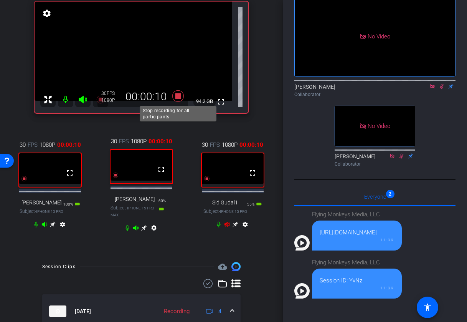
click at [180, 98] on icon at bounding box center [178, 96] width 12 height 12
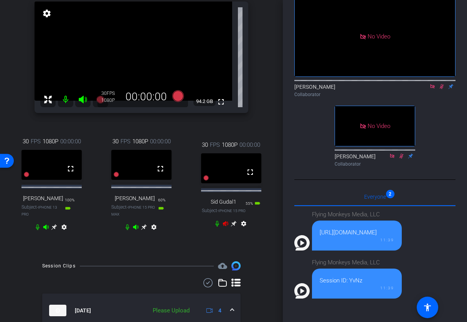
click at [444, 89] on icon at bounding box center [442, 86] width 6 height 5
click at [434, 88] on icon at bounding box center [433, 86] width 4 height 4
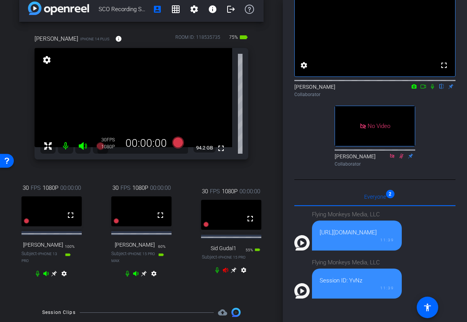
scroll to position [9, 0]
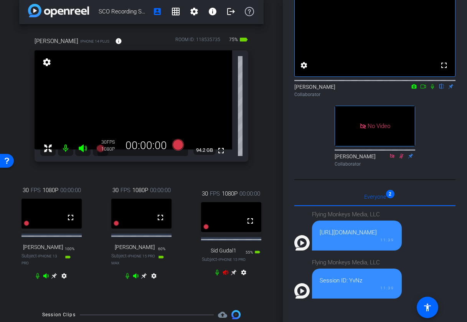
click at [224, 275] on icon at bounding box center [225, 272] width 5 height 5
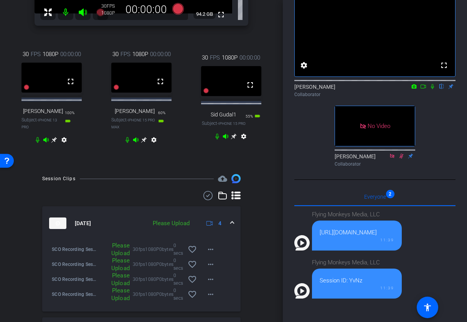
scroll to position [149, 0]
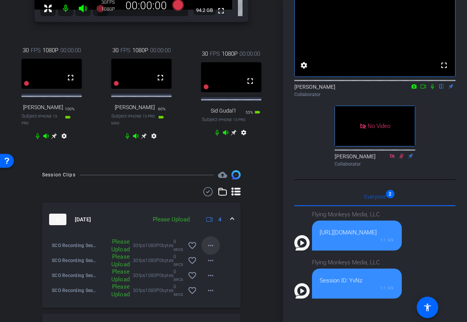
click at [213, 249] on mat-icon "more_horiz" at bounding box center [210, 245] width 9 height 9
click at [215, 265] on span "Upload" at bounding box center [223, 265] width 31 height 9
click at [213, 265] on mat-icon "more_horiz" at bounding box center [210, 260] width 9 height 9
click at [213, 281] on span "Upload" at bounding box center [223, 280] width 31 height 9
click at [212, 280] on mat-icon "more_horiz" at bounding box center [210, 275] width 9 height 9
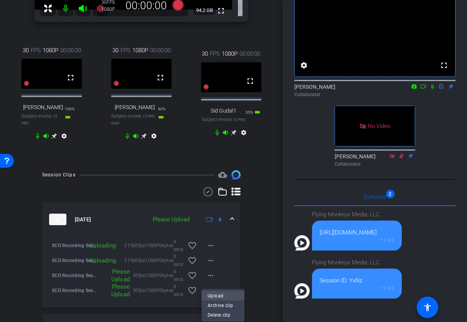
click at [214, 293] on span "Upload" at bounding box center [223, 295] width 31 height 9
click at [211, 295] on mat-icon "more_horiz" at bounding box center [210, 290] width 9 height 9
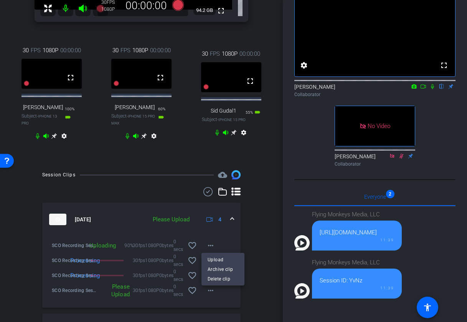
click at [234, 140] on div at bounding box center [233, 161] width 467 height 322
click at [234, 136] on icon at bounding box center [234, 132] width 6 height 6
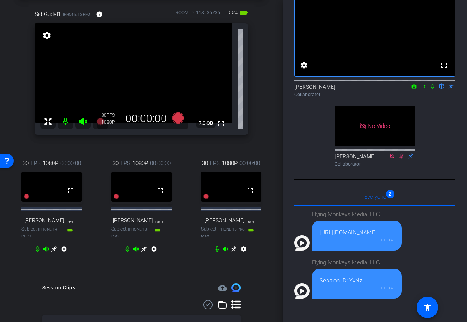
scroll to position [0, 0]
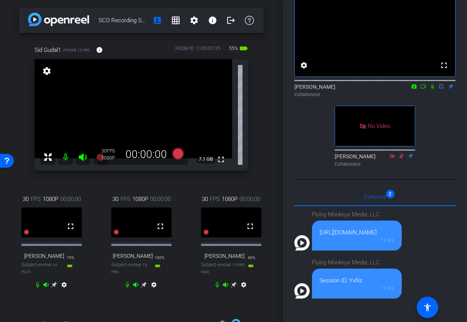
click at [55, 287] on icon at bounding box center [54, 285] width 6 height 6
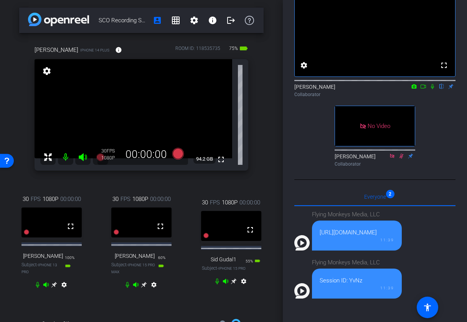
click at [432, 89] on icon at bounding box center [432, 86] width 3 height 5
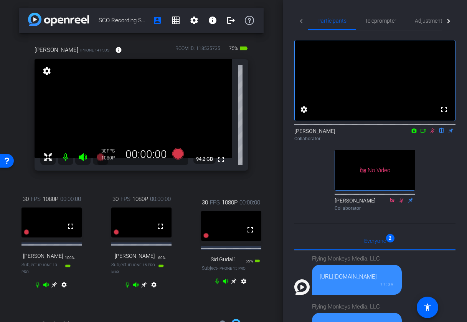
click at [57, 288] on icon at bounding box center [54, 285] width 6 height 6
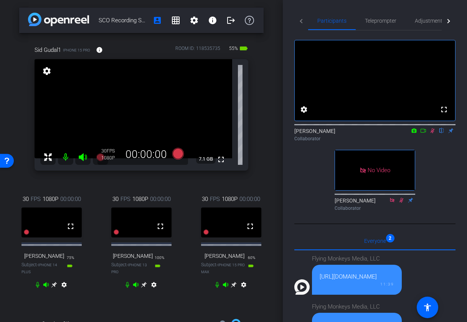
click at [434, 133] on icon at bounding box center [433, 130] width 4 height 5
click at [435, 133] on icon at bounding box center [433, 130] width 6 height 5
click at [425, 133] on icon at bounding box center [424, 130] width 6 height 5
click at [442, 133] on icon at bounding box center [442, 130] width 4 height 5
click at [442, 133] on icon at bounding box center [442, 130] width 3 height 5
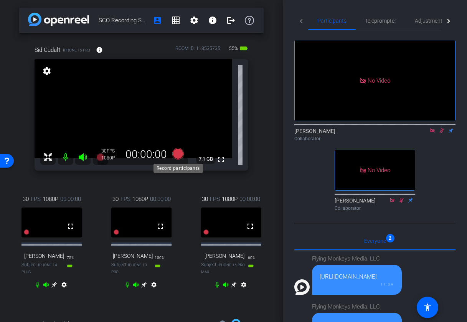
click at [177, 153] on icon at bounding box center [178, 154] width 12 height 12
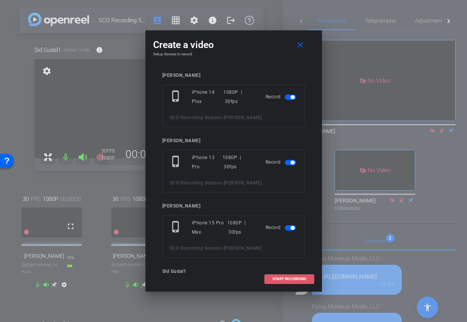
click at [298, 278] on span "START RECORDING" at bounding box center [290, 279] width 34 height 4
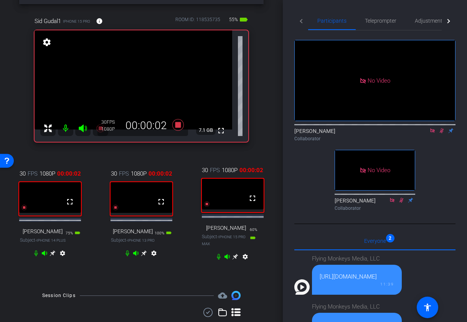
scroll to position [4, 0]
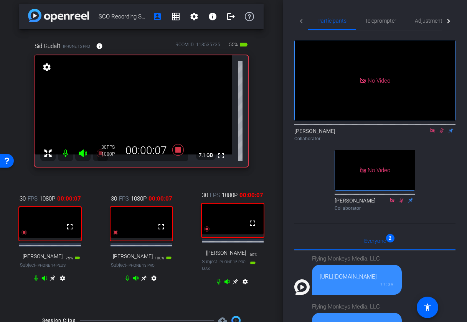
click at [236, 283] on icon at bounding box center [235, 281] width 6 height 6
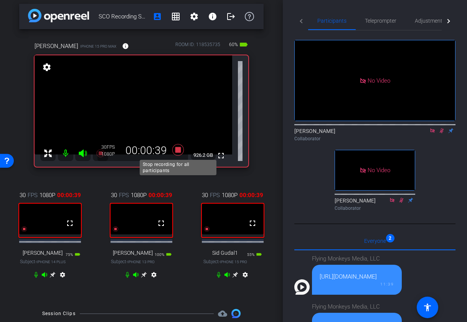
click at [178, 149] on icon at bounding box center [178, 150] width 12 height 12
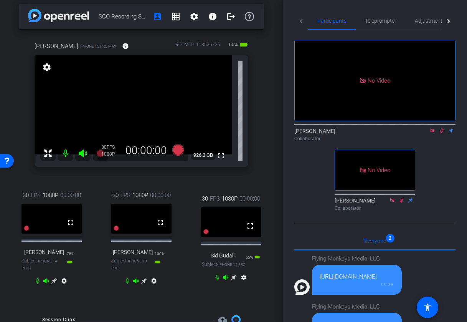
click at [440, 133] on icon at bounding box center [442, 130] width 6 height 5
click at [434, 133] on icon at bounding box center [433, 130] width 6 height 5
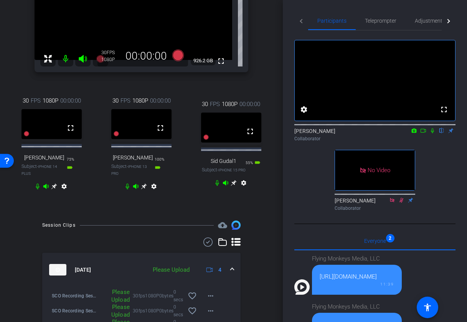
scroll to position [244, 0]
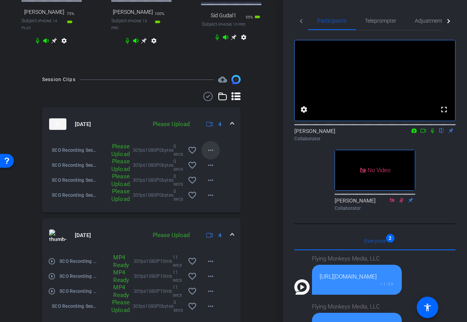
click at [209, 154] on mat-icon "more_horiz" at bounding box center [210, 150] width 9 height 9
click at [217, 172] on span "Upload" at bounding box center [223, 170] width 31 height 9
click at [212, 170] on mat-icon "more_horiz" at bounding box center [210, 165] width 9 height 9
click at [214, 183] on span "Upload" at bounding box center [223, 185] width 31 height 9
click at [209, 182] on mat-icon "more_horiz" at bounding box center [210, 180] width 9 height 9
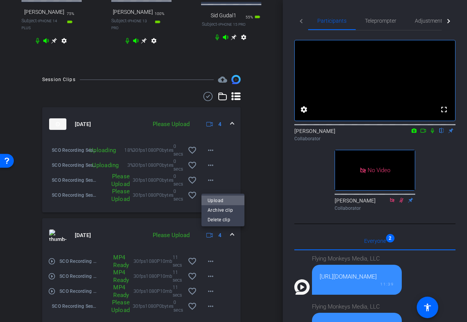
click at [213, 199] on span "Upload" at bounding box center [223, 200] width 31 height 9
click at [213, 200] on mat-icon "more_horiz" at bounding box center [210, 195] width 9 height 9
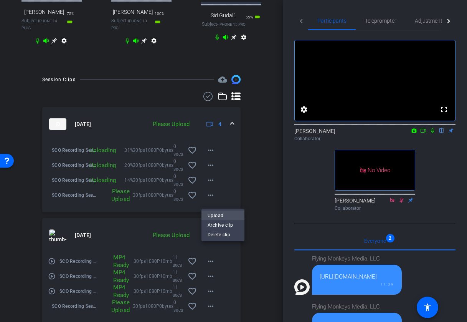
click at [214, 212] on span "Upload" at bounding box center [223, 214] width 31 height 9
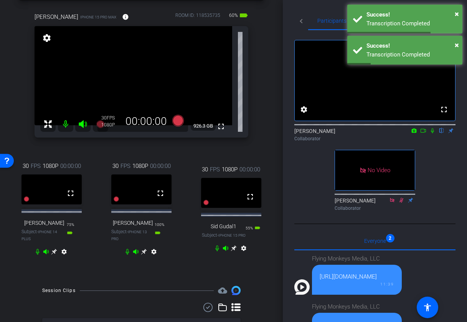
scroll to position [27, 0]
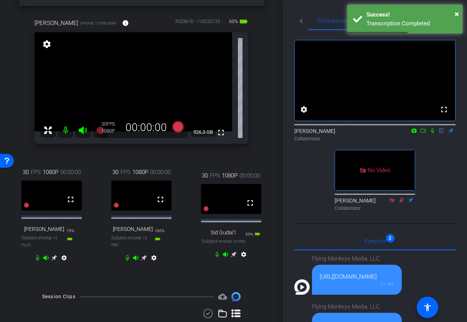
click at [433, 133] on icon at bounding box center [432, 130] width 3 height 5
click at [423, 133] on icon at bounding box center [424, 130] width 6 height 5
click at [179, 127] on icon at bounding box center [178, 127] width 12 height 12
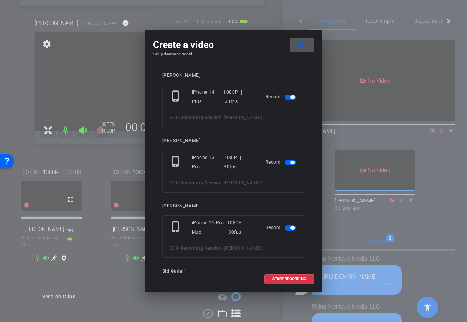
click at [302, 46] on mat-icon "close" at bounding box center [301, 45] width 10 height 10
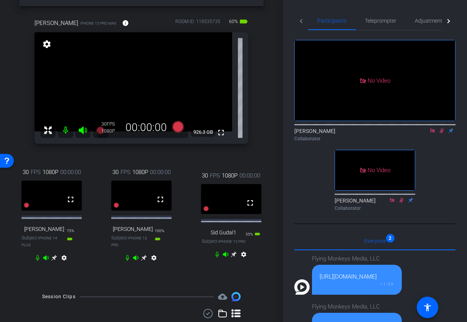
click at [443, 133] on icon at bounding box center [442, 130] width 6 height 5
click at [432, 133] on icon at bounding box center [433, 130] width 4 height 4
click at [433, 133] on icon at bounding box center [432, 130] width 3 height 5
click at [424, 133] on icon at bounding box center [424, 130] width 6 height 5
click at [179, 127] on icon at bounding box center [178, 127] width 12 height 12
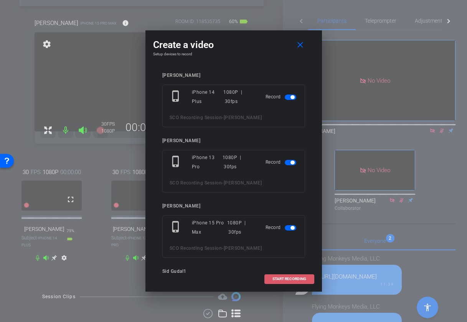
click at [291, 277] on span "START RECORDING" at bounding box center [290, 279] width 34 height 4
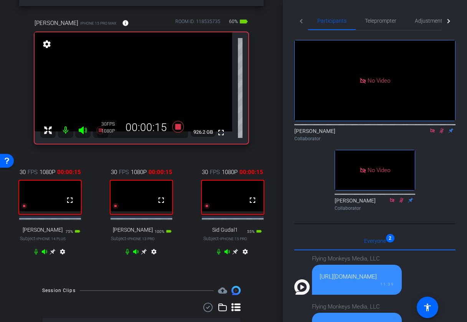
click at [53, 255] on icon at bounding box center [53, 252] width 6 height 6
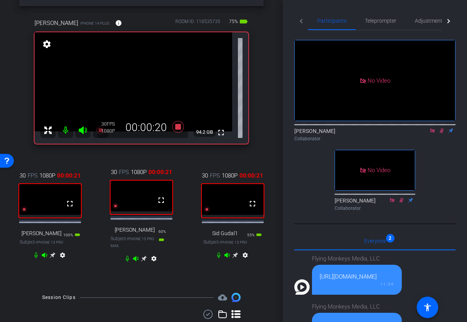
click at [56, 258] on icon at bounding box center [53, 255] width 6 height 6
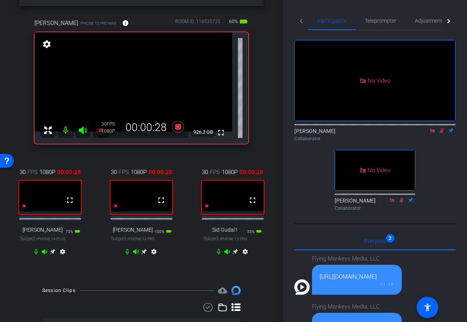
click at [56, 255] on icon at bounding box center [53, 252] width 6 height 6
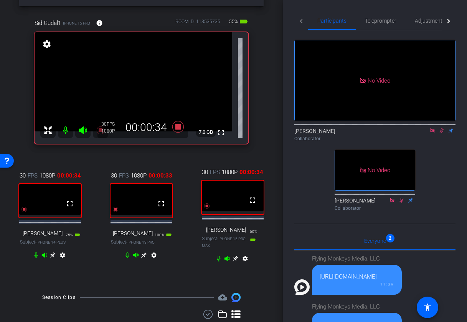
click at [56, 258] on icon at bounding box center [53, 255] width 6 height 6
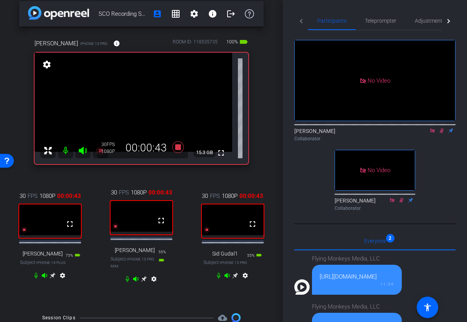
scroll to position [0, 0]
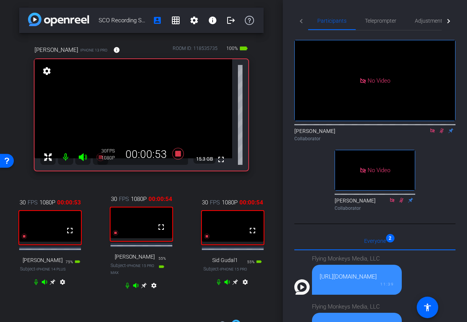
click at [51, 285] on icon at bounding box center [53, 282] width 6 height 6
click at [178, 154] on icon at bounding box center [178, 154] width 12 height 12
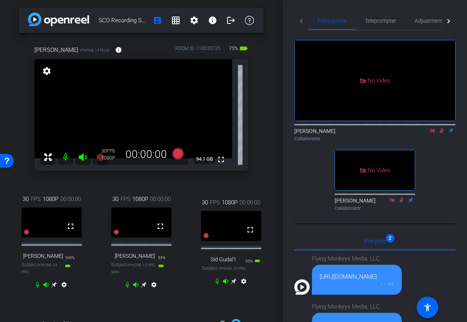
click at [444, 133] on icon at bounding box center [442, 130] width 6 height 5
click at [433, 133] on icon at bounding box center [433, 130] width 4 height 4
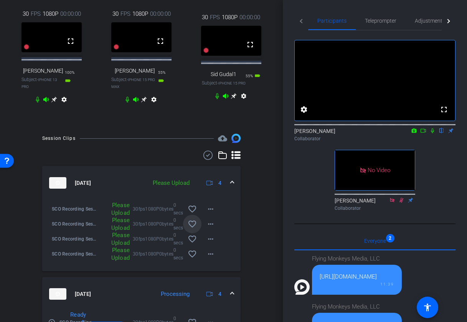
scroll to position [186, 0]
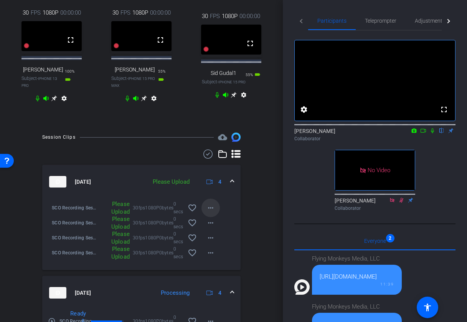
click at [212, 212] on mat-icon "more_horiz" at bounding box center [210, 207] width 9 height 9
click at [217, 224] on span "Upload" at bounding box center [223, 227] width 31 height 9
click at [213, 227] on mat-icon "more_horiz" at bounding box center [210, 222] width 9 height 9
click at [216, 241] on span "Upload" at bounding box center [223, 242] width 31 height 9
click at [211, 239] on mat-icon "more_horiz" at bounding box center [210, 237] width 9 height 9
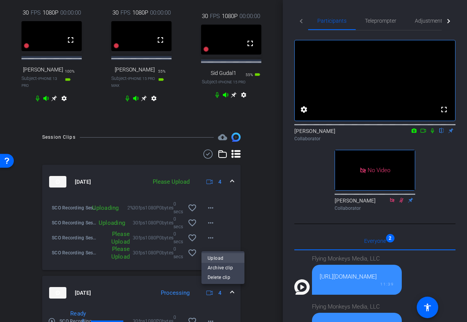
click at [212, 257] on span "Upload" at bounding box center [223, 257] width 31 height 9
click at [212, 257] on mat-icon "more_horiz" at bounding box center [210, 252] width 9 height 9
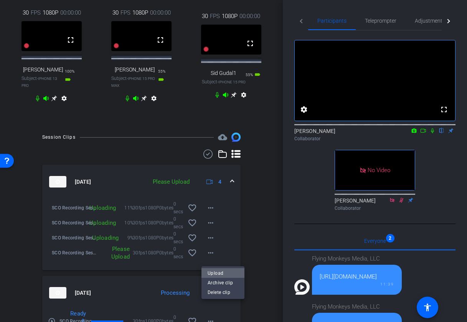
click at [213, 269] on span "Upload" at bounding box center [223, 272] width 31 height 9
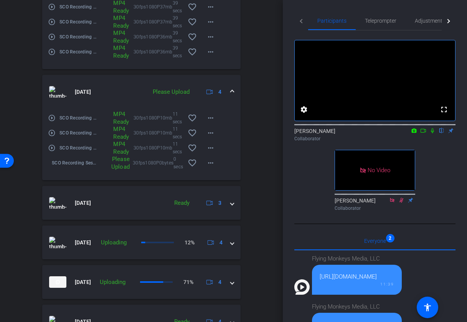
scroll to position [625, 0]
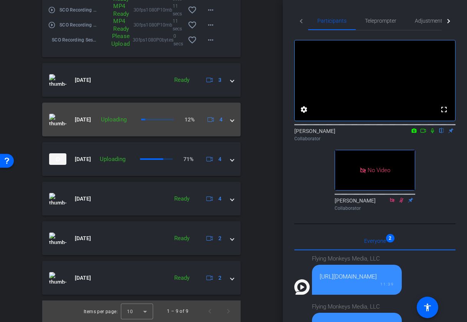
click at [232, 116] on span at bounding box center [232, 120] width 3 height 8
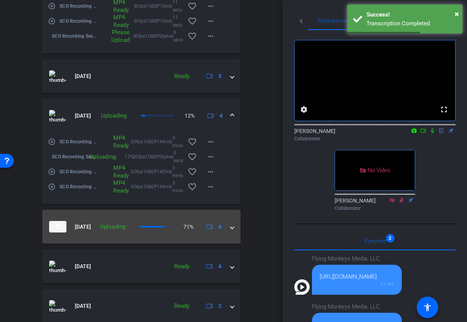
click at [237, 233] on mat-expansion-panel-header "[DATE] Uploading 71% 4" at bounding box center [141, 227] width 199 height 34
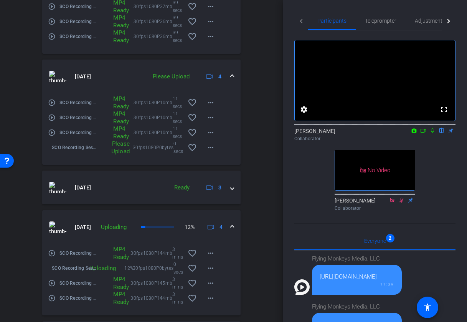
scroll to position [517, 0]
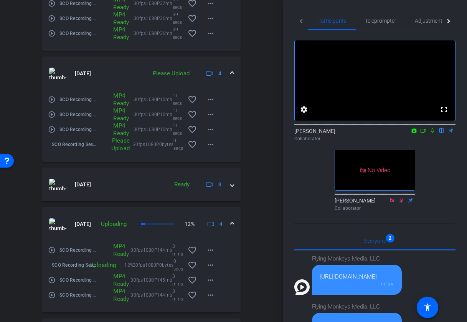
click at [434, 133] on icon at bounding box center [433, 130] width 6 height 5
click at [423, 133] on icon at bounding box center [424, 130] width 6 height 5
click at [53, 254] on mat-icon "play_circle_outline" at bounding box center [52, 250] width 8 height 8
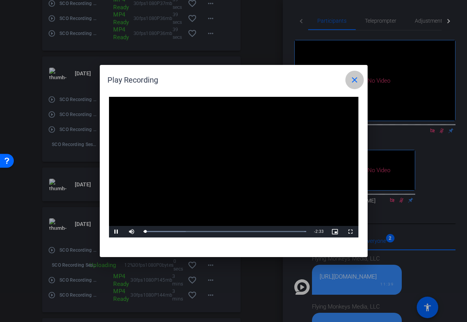
click at [355, 81] on mat-icon "close" at bounding box center [354, 79] width 9 height 9
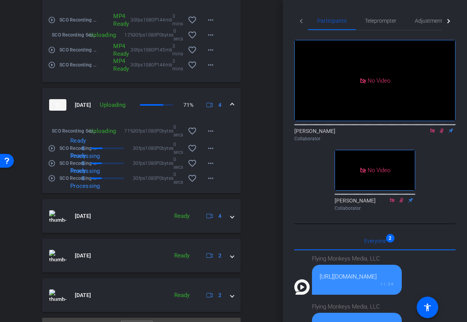
scroll to position [768, 0]
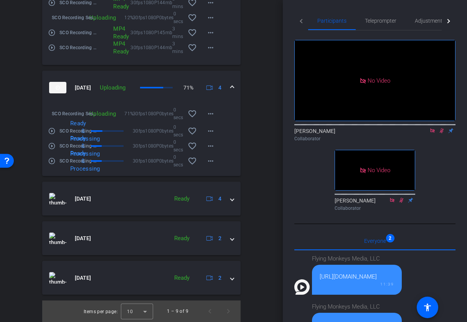
click at [52, 130] on mat-icon "play_circle_outline" at bounding box center [52, 131] width 8 height 8
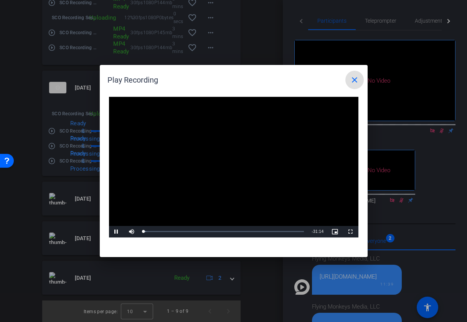
click at [350, 78] on span at bounding box center [355, 80] width 18 height 18
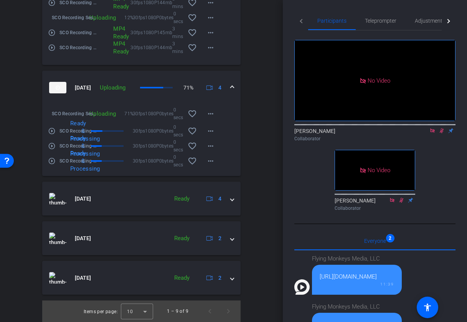
click at [54, 146] on mat-icon "play_circle_outline" at bounding box center [52, 146] width 8 height 8
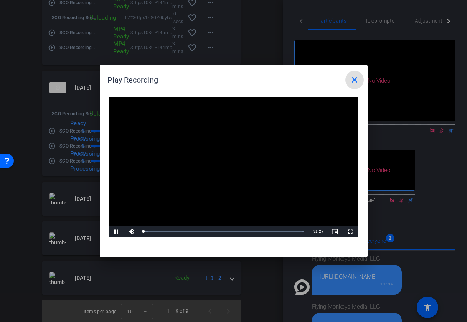
click at [353, 76] on mat-icon "close" at bounding box center [354, 79] width 9 height 9
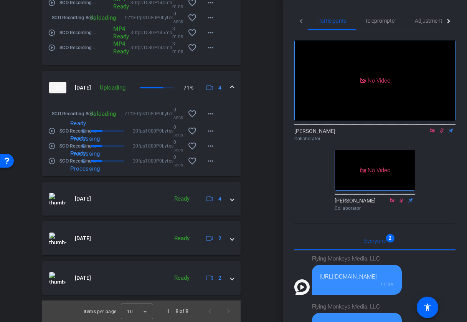
click at [52, 159] on mat-icon "play_circle_outline" at bounding box center [52, 161] width 8 height 8
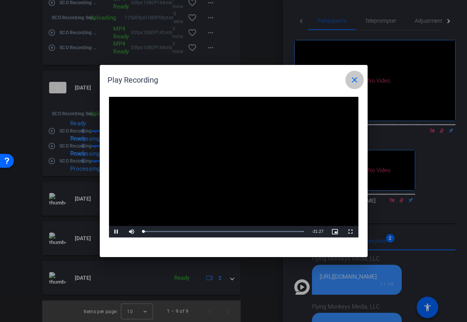
click at [352, 80] on mat-icon "close" at bounding box center [354, 79] width 9 height 9
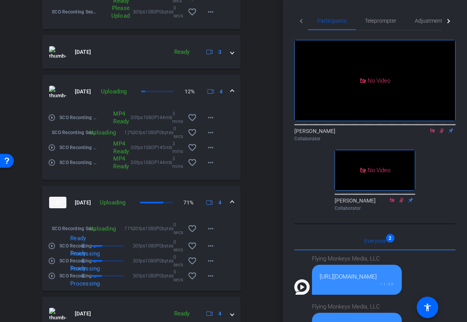
scroll to position [645, 0]
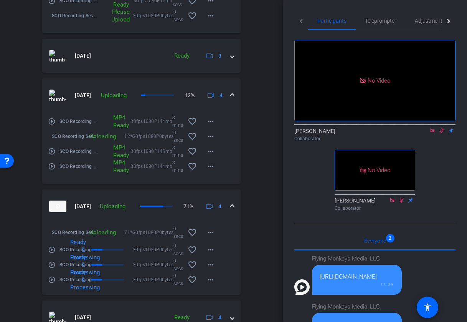
click at [51, 125] on mat-icon "play_circle_outline" at bounding box center [52, 122] width 8 height 8
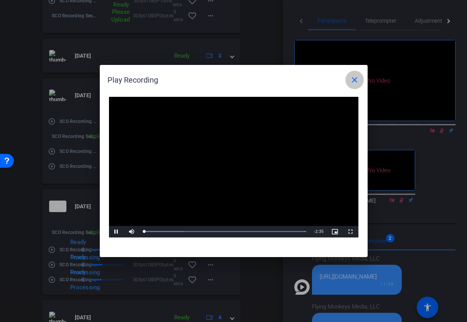
click at [358, 76] on mat-icon "close" at bounding box center [354, 79] width 9 height 9
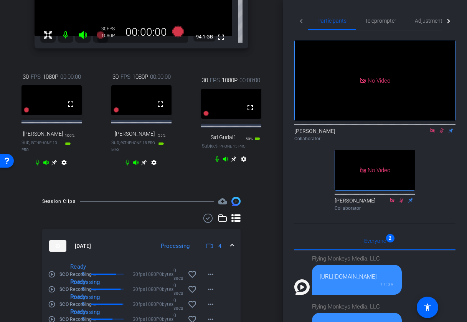
scroll to position [0, 0]
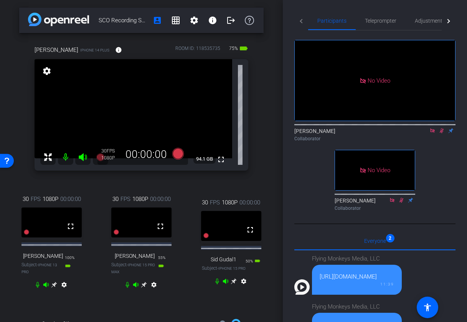
click at [441, 133] on icon at bounding box center [442, 130] width 4 height 5
click at [433, 133] on icon at bounding box center [433, 130] width 6 height 5
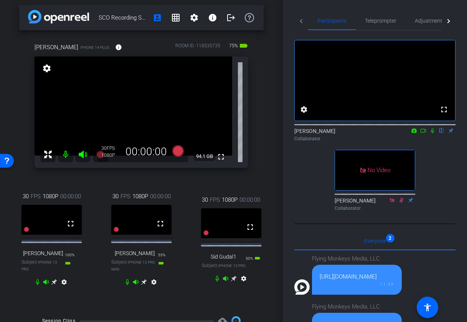
scroll to position [2, 0]
click at [49, 285] on icon at bounding box center [45, 282] width 5 height 5
click at [40, 285] on icon at bounding box center [37, 283] width 3 height 6
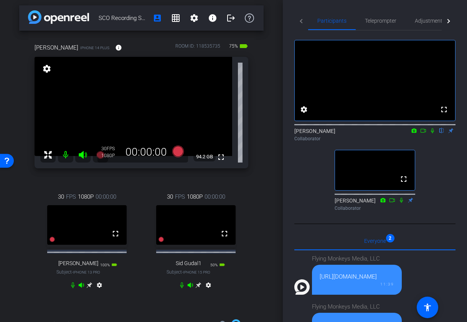
click at [197, 288] on icon at bounding box center [199, 285] width 6 height 6
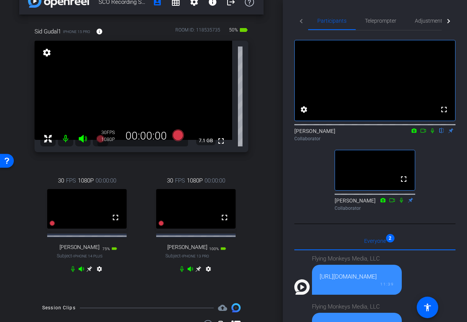
scroll to position [10, 0]
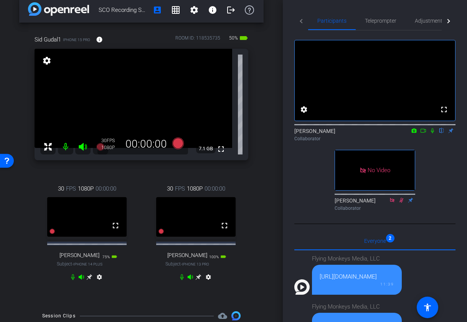
click at [433, 133] on icon at bounding box center [433, 130] width 6 height 5
click at [423, 133] on icon at bounding box center [424, 130] width 6 height 5
click at [178, 142] on icon at bounding box center [178, 144] width 12 height 12
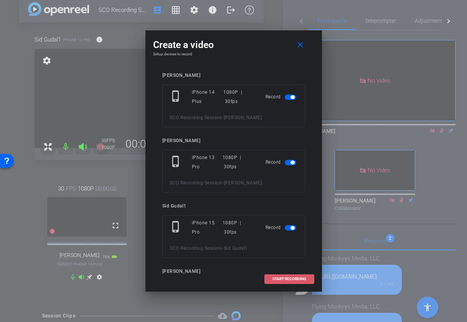
click at [290, 278] on span "START RECORDING" at bounding box center [290, 279] width 34 height 4
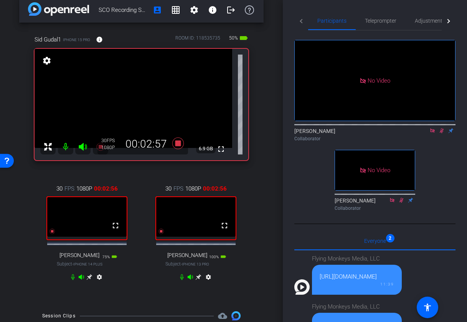
click at [445, 134] on mat-icon at bounding box center [441, 130] width 9 height 7
click at [442, 133] on icon at bounding box center [442, 130] width 3 height 5
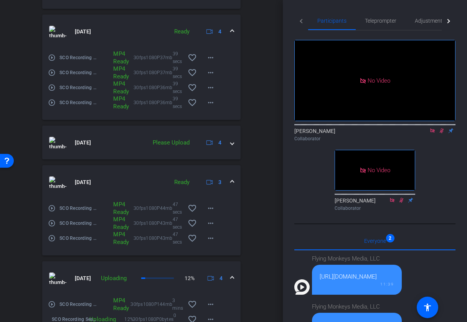
scroll to position [548, 0]
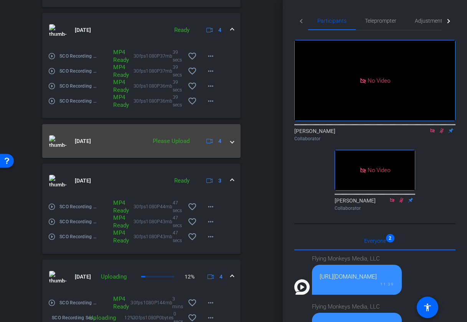
click at [231, 145] on span at bounding box center [232, 141] width 3 height 8
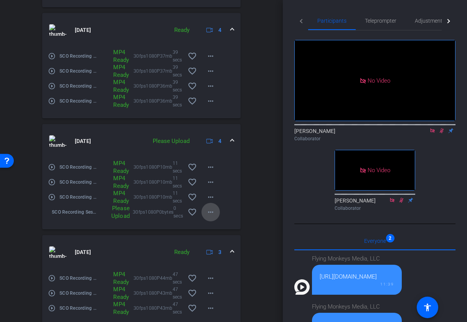
click at [208, 215] on mat-icon "more_horiz" at bounding box center [210, 211] width 9 height 9
click at [212, 230] on span "Upload" at bounding box center [223, 233] width 31 height 9
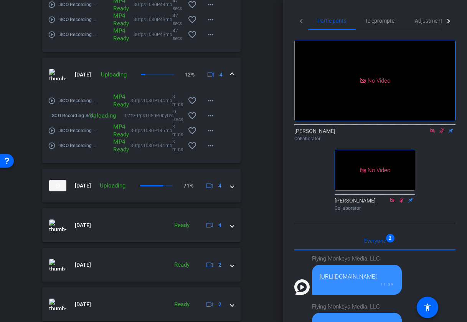
scroll to position [822, 0]
click at [235, 231] on mat-expansion-panel-header "[DATE] Ready 4" at bounding box center [141, 224] width 199 height 34
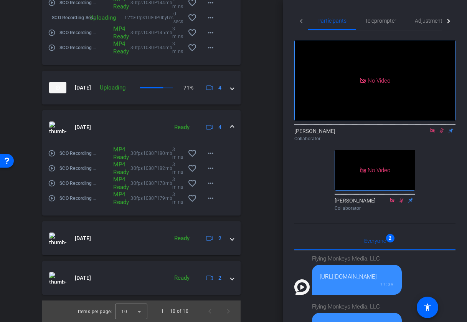
scroll to position [924, 0]
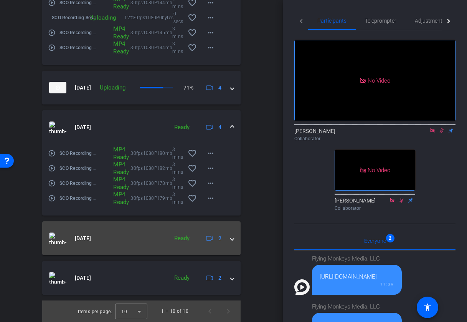
click at [232, 237] on span at bounding box center [232, 238] width 3 height 8
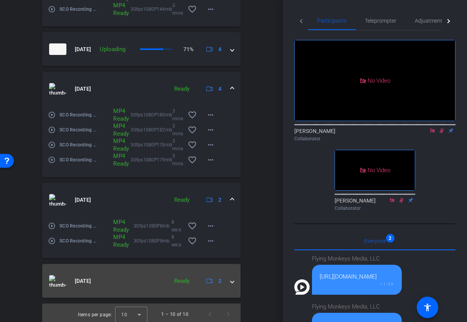
scroll to position [966, 0]
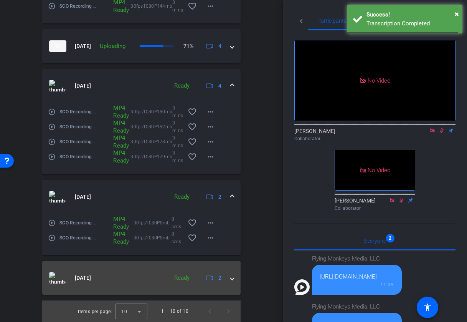
click at [232, 282] on mat-expansion-panel-header "[DATE] Ready 2" at bounding box center [141, 278] width 199 height 34
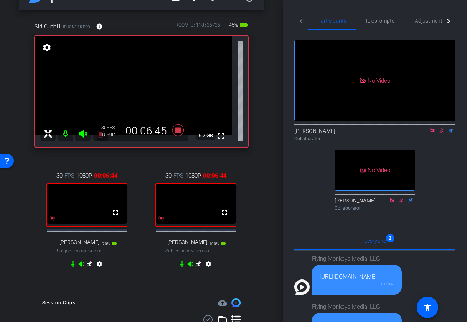
scroll to position [23, 0]
click at [442, 133] on icon at bounding box center [442, 130] width 6 height 5
click at [442, 133] on icon at bounding box center [442, 130] width 3 height 5
click at [442, 133] on icon at bounding box center [442, 130] width 6 height 5
click at [443, 133] on icon at bounding box center [442, 130] width 3 height 5
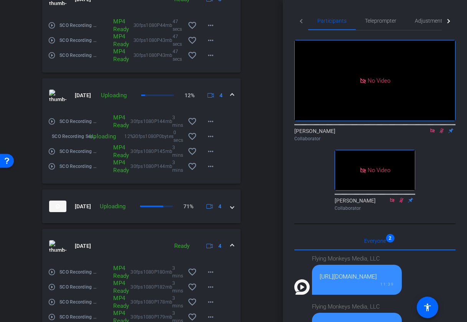
scroll to position [802, 0]
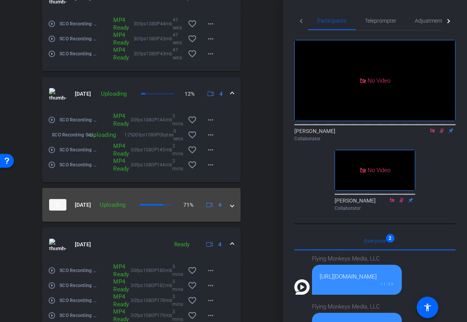
click at [234, 209] on mat-expansion-panel-header "[DATE] Uploading 71% 4" at bounding box center [141, 205] width 199 height 34
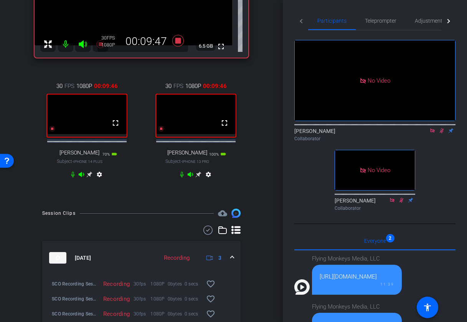
scroll to position [126, 0]
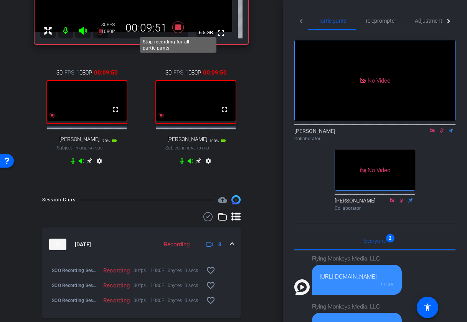
click at [181, 27] on icon at bounding box center [178, 27] width 18 height 14
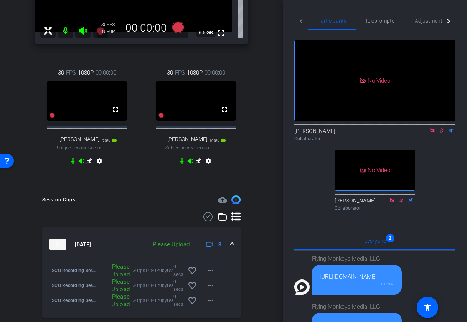
click at [444, 133] on icon at bounding box center [442, 130] width 6 height 5
click at [434, 133] on icon at bounding box center [433, 130] width 6 height 5
click at [211, 275] on mat-icon "more_horiz" at bounding box center [210, 270] width 9 height 9
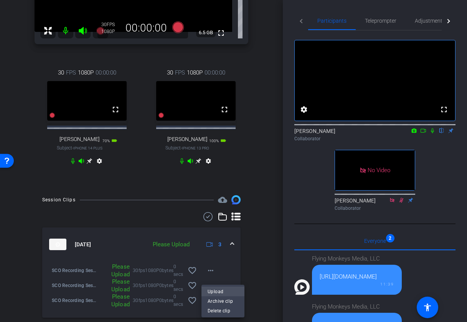
click at [223, 293] on span "Upload" at bounding box center [223, 291] width 31 height 9
click at [210, 290] on mat-icon "more_horiz" at bounding box center [210, 285] width 9 height 9
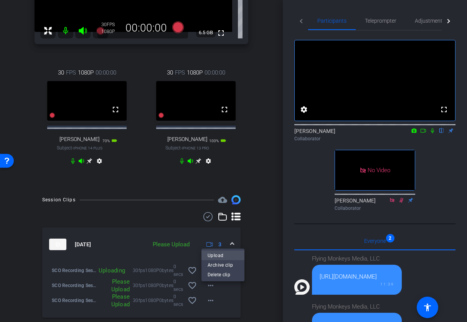
click at [216, 253] on span "Upload" at bounding box center [223, 255] width 31 height 9
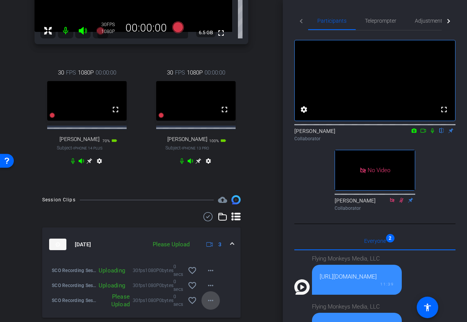
click at [213, 303] on mat-icon "more_horiz" at bounding box center [210, 300] width 9 height 9
click at [220, 268] on span "Upload" at bounding box center [223, 270] width 31 height 9
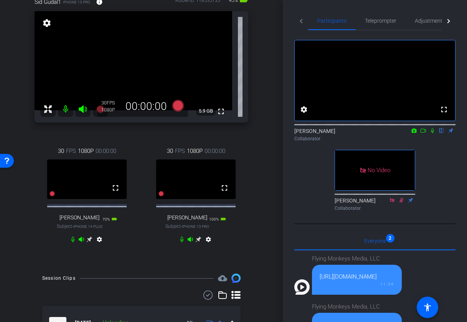
scroll to position [46, 0]
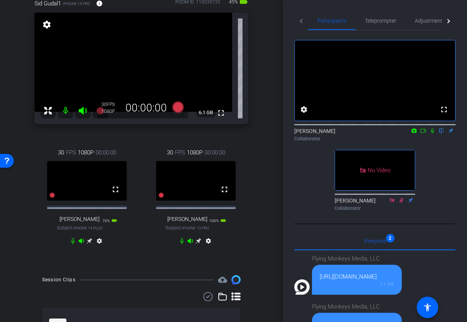
click at [433, 133] on icon at bounding box center [433, 130] width 6 height 5
click at [423, 133] on icon at bounding box center [424, 130] width 6 height 5
click at [179, 106] on icon at bounding box center [178, 107] width 12 height 12
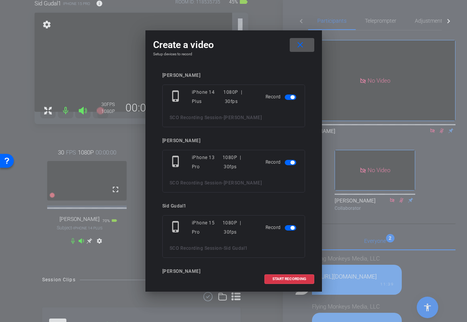
click at [292, 99] on span "button" at bounding box center [293, 97] width 4 height 4
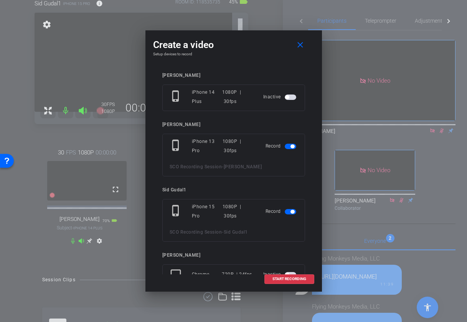
click at [289, 147] on span "button" at bounding box center [291, 146] width 12 height 5
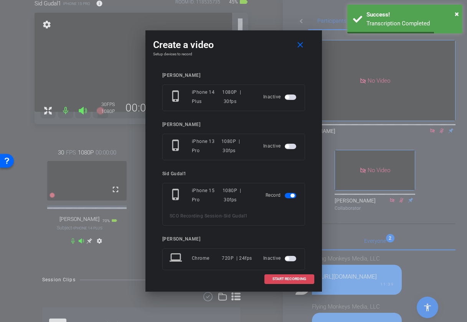
click at [282, 280] on span "START RECORDING" at bounding box center [290, 279] width 34 height 4
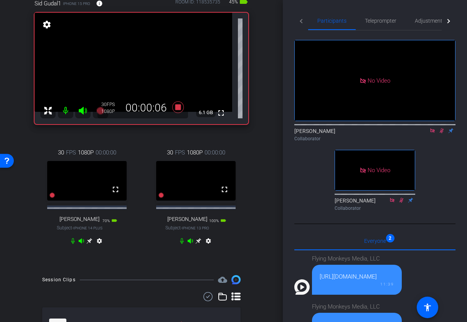
click at [444, 133] on icon at bounding box center [442, 130] width 6 height 5
click at [442, 133] on icon at bounding box center [442, 130] width 6 height 5
click at [178, 106] on icon at bounding box center [178, 107] width 12 height 12
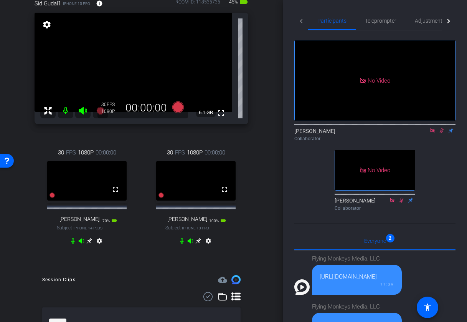
click at [442, 133] on icon at bounding box center [442, 130] width 6 height 5
click at [433, 133] on icon at bounding box center [433, 130] width 6 height 5
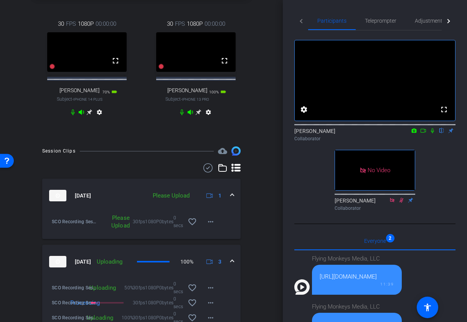
scroll to position [181, 0]
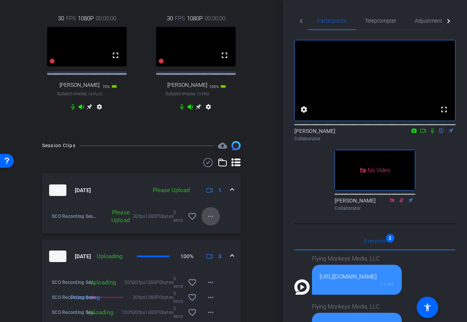
click at [215, 221] on mat-icon "more_horiz" at bounding box center [210, 216] width 9 height 9
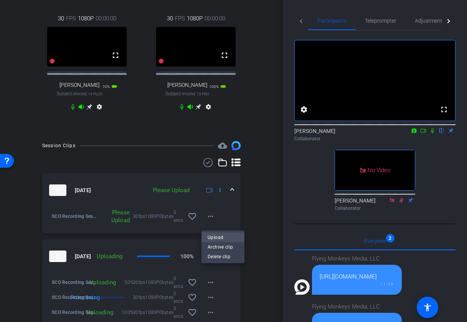
click at [217, 237] on span "Upload" at bounding box center [223, 237] width 31 height 9
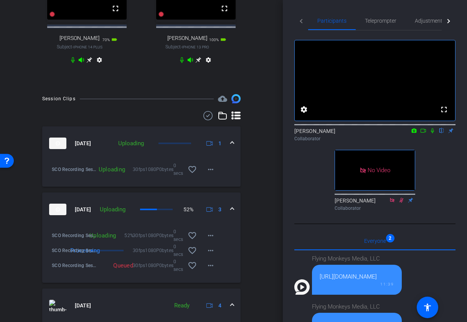
scroll to position [232, 0]
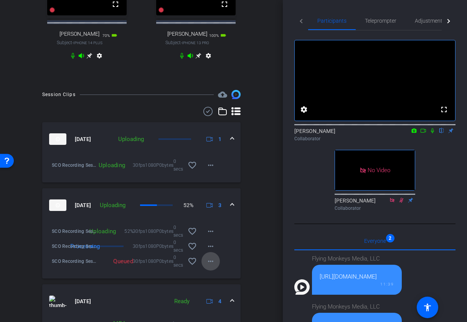
click at [215, 260] on span at bounding box center [211, 261] width 18 height 18
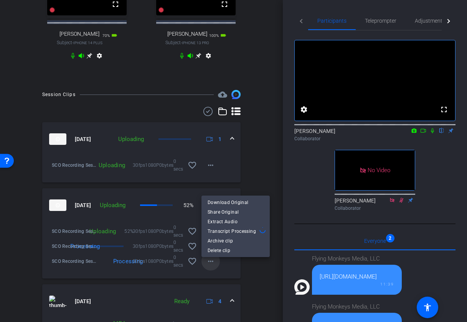
click at [215, 260] on div at bounding box center [233, 161] width 467 height 322
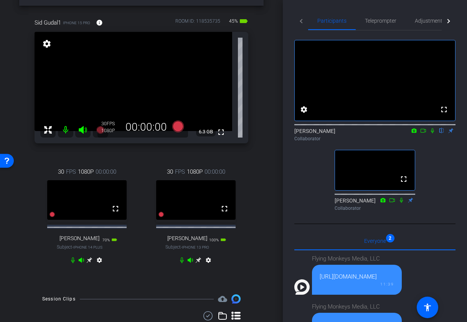
scroll to position [16, 0]
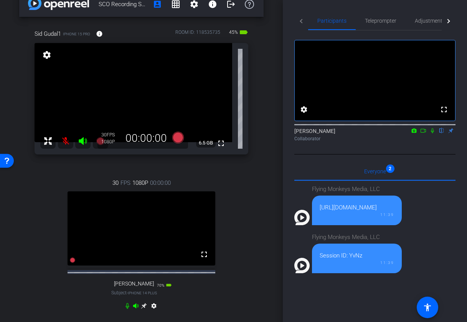
click at [432, 133] on icon at bounding box center [433, 130] width 6 height 5
click at [433, 133] on icon at bounding box center [433, 130] width 6 height 5
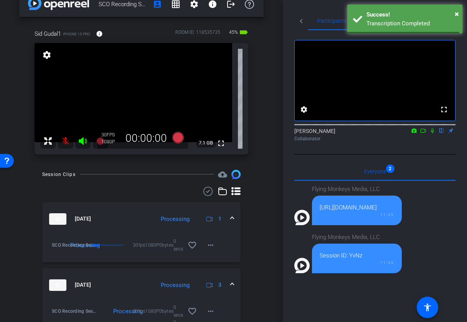
click at [432, 133] on icon at bounding box center [433, 130] width 6 height 5
click at [424, 133] on icon at bounding box center [424, 130] width 6 height 5
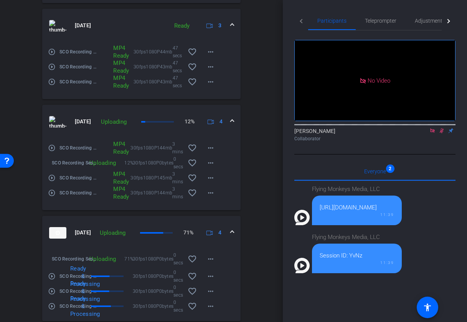
scroll to position [706, 0]
click at [213, 257] on mat-icon "more_horiz" at bounding box center [210, 257] width 9 height 9
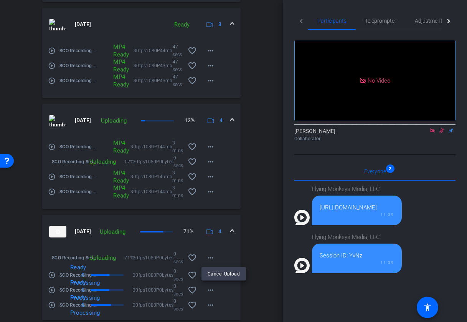
click at [77, 257] on div at bounding box center [233, 161] width 467 height 322
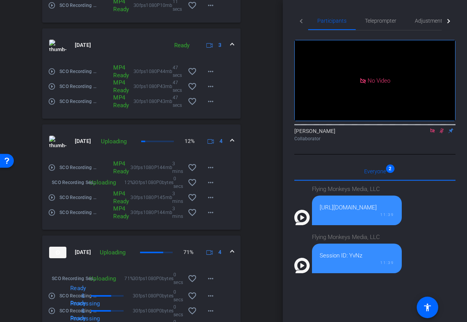
scroll to position [923, 0]
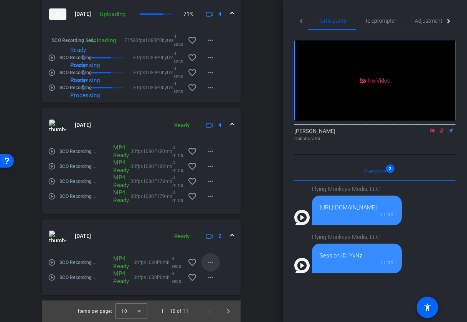
click at [211, 265] on mat-icon "more_horiz" at bounding box center [210, 262] width 9 height 9
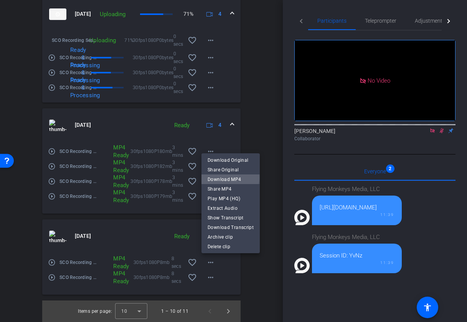
click at [224, 178] on span "Download MP4" at bounding box center [231, 179] width 46 height 9
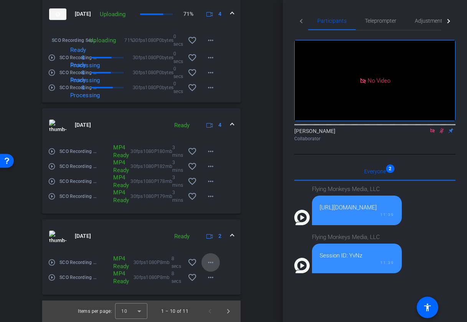
click at [203, 261] on span at bounding box center [211, 262] width 18 height 18
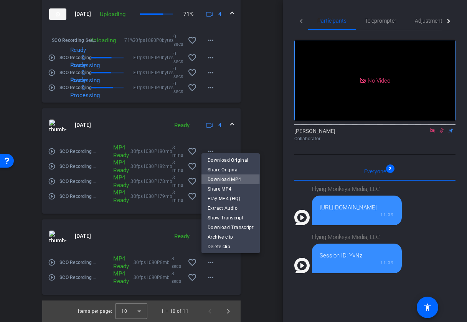
click at [230, 179] on span "Download MP4" at bounding box center [231, 179] width 46 height 9
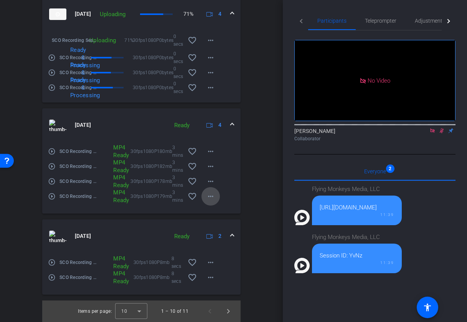
click at [211, 192] on mat-icon "more_horiz" at bounding box center [210, 196] width 9 height 9
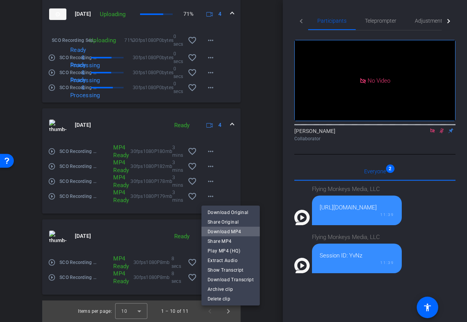
click at [232, 231] on span "Download MP4" at bounding box center [231, 231] width 46 height 9
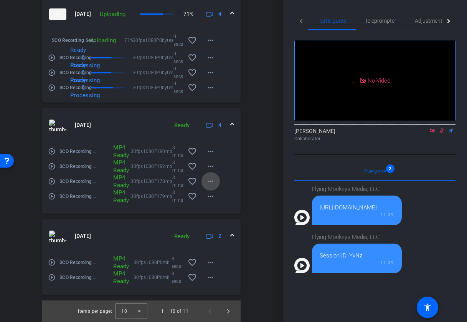
click at [208, 180] on mat-icon "more_horiz" at bounding box center [210, 181] width 9 height 9
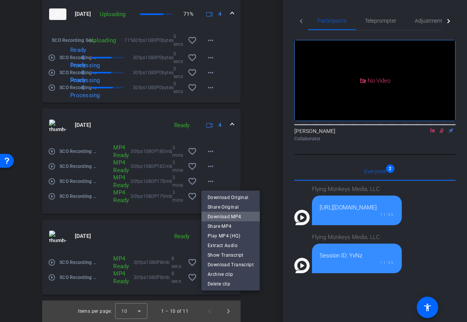
click at [237, 216] on span "Download MP4" at bounding box center [231, 216] width 46 height 9
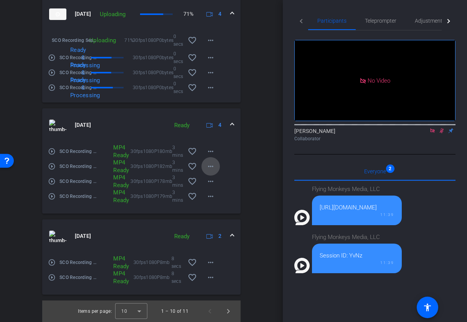
click at [210, 168] on mat-icon "more_horiz" at bounding box center [210, 166] width 9 height 9
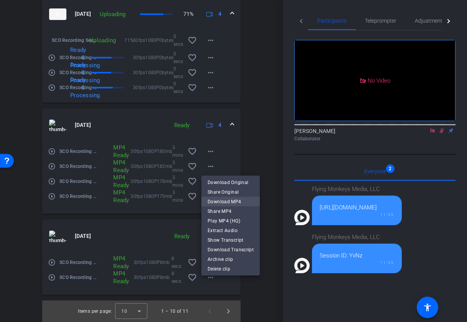
click at [239, 202] on span "Download MP4" at bounding box center [231, 201] width 46 height 9
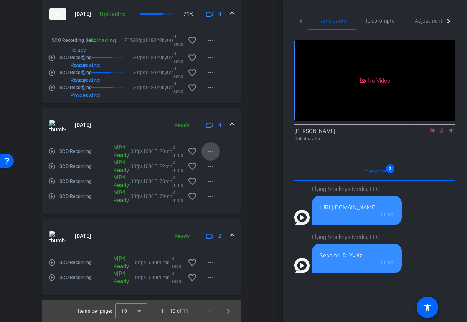
click at [209, 151] on mat-icon "more_horiz" at bounding box center [210, 151] width 9 height 9
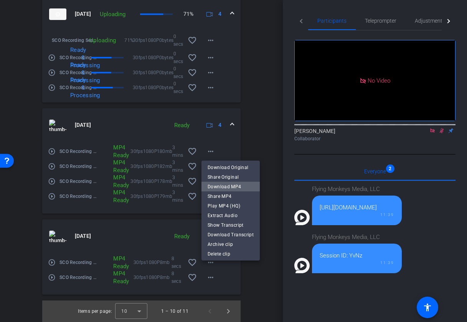
click at [235, 189] on span "Download MP4" at bounding box center [231, 186] width 46 height 9
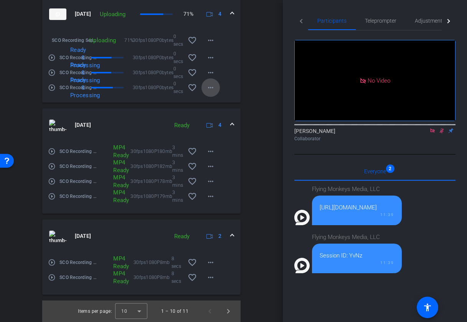
click at [212, 86] on mat-icon "more_horiz" at bounding box center [210, 87] width 9 height 9
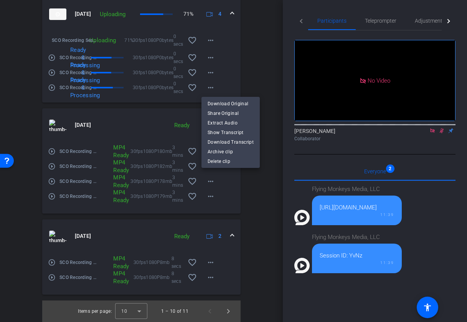
click at [257, 75] on div at bounding box center [233, 161] width 467 height 322
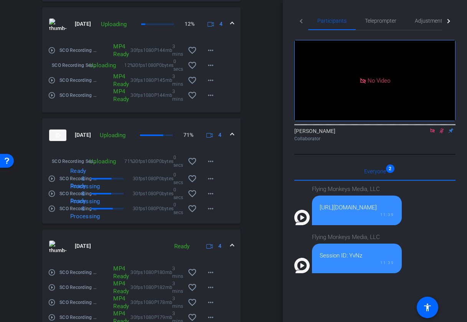
scroll to position [801, 0]
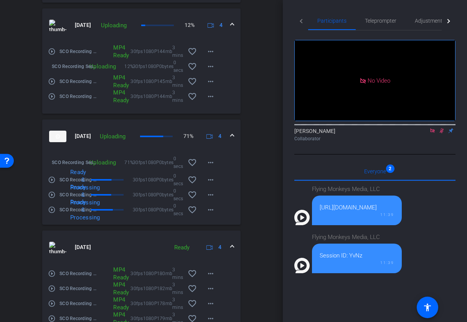
click at [233, 242] on mat-expansion-panel-header "[DATE] Ready 4" at bounding box center [141, 247] width 199 height 34
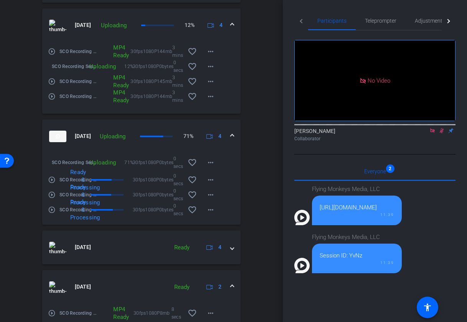
click at [232, 288] on span at bounding box center [232, 287] width 3 height 8
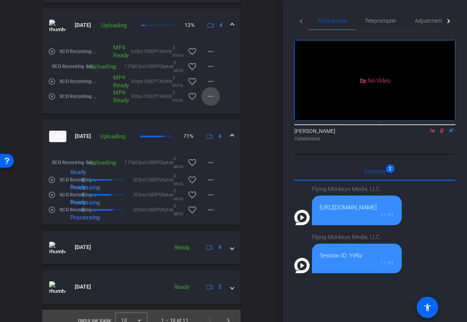
click at [210, 94] on mat-icon "more_horiz" at bounding box center [210, 96] width 9 height 9
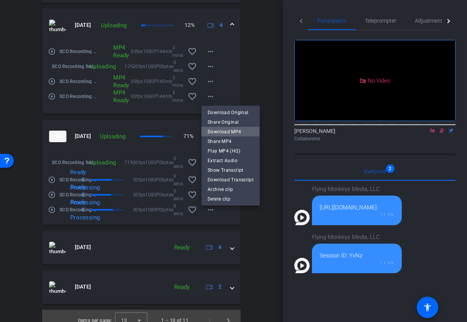
click at [229, 131] on span "Download MP4" at bounding box center [231, 131] width 46 height 9
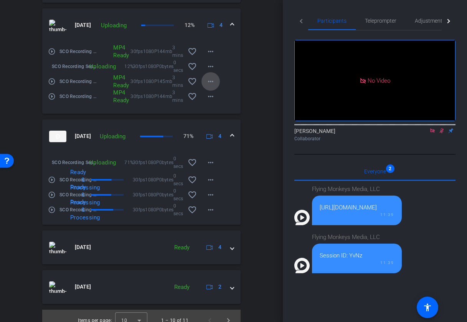
click at [210, 82] on mat-icon "more_horiz" at bounding box center [210, 81] width 9 height 9
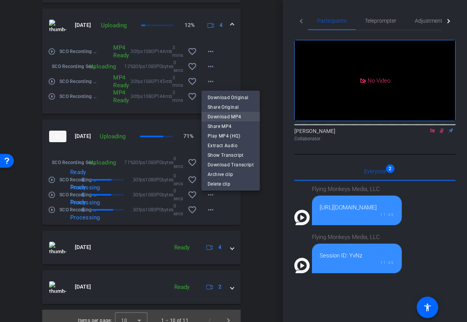
click at [235, 116] on span "Download MP4" at bounding box center [231, 116] width 46 height 9
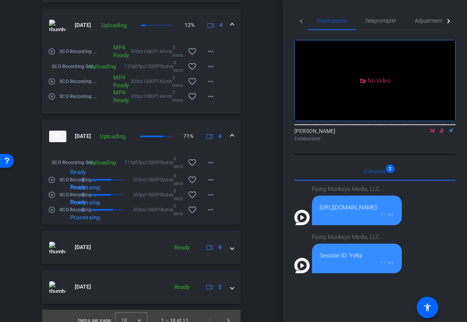
click at [53, 81] on mat-icon "play_circle_outline" at bounding box center [52, 82] width 8 height 8
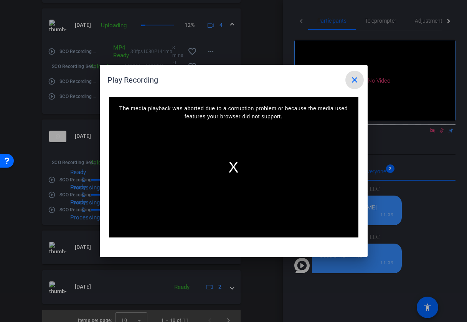
click at [353, 80] on mat-icon "close" at bounding box center [354, 79] width 9 height 9
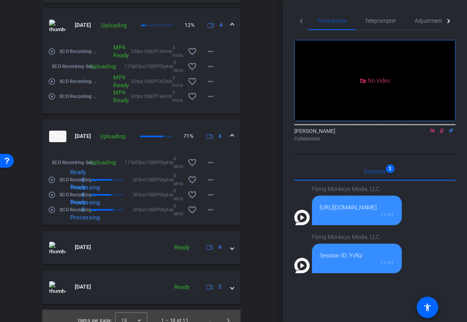
click at [50, 96] on mat-icon "play_circle_outline" at bounding box center [52, 97] width 8 height 8
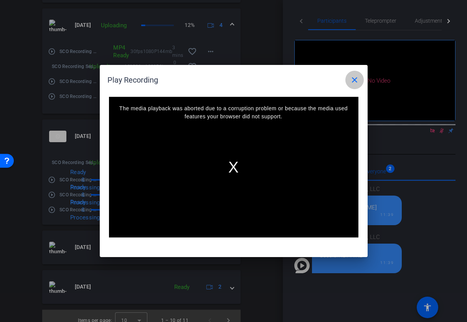
click at [353, 75] on mat-icon "close" at bounding box center [354, 79] width 9 height 9
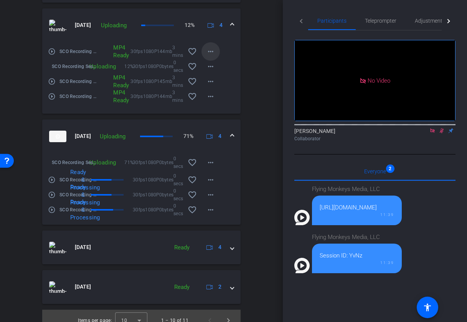
click at [214, 52] on mat-icon "more_horiz" at bounding box center [210, 51] width 9 height 9
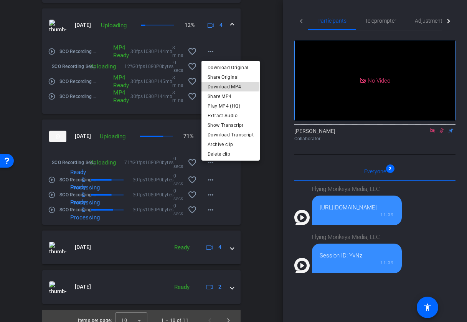
click at [230, 86] on span "Download MP4" at bounding box center [231, 86] width 46 height 9
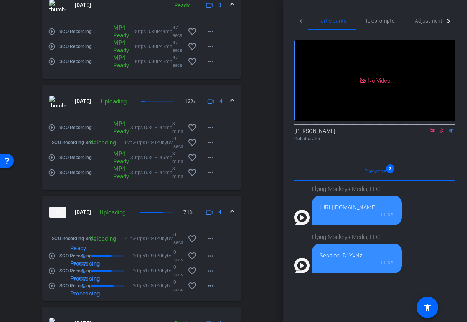
scroll to position [721, 0]
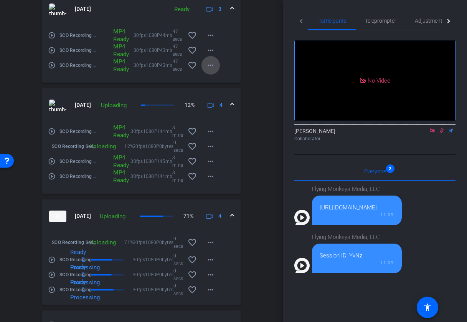
click at [212, 64] on mat-icon "more_horiz" at bounding box center [210, 65] width 9 height 9
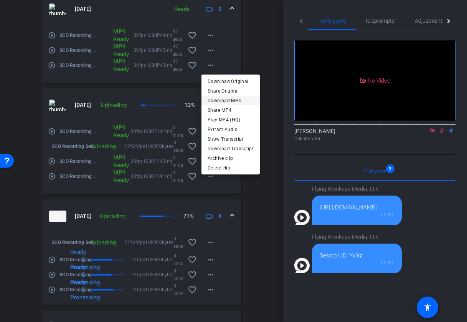
click at [221, 100] on span "Download MP4" at bounding box center [231, 100] width 46 height 9
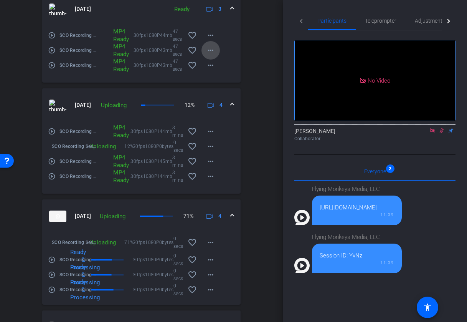
click at [211, 50] on mat-icon "more_horiz" at bounding box center [210, 50] width 9 height 9
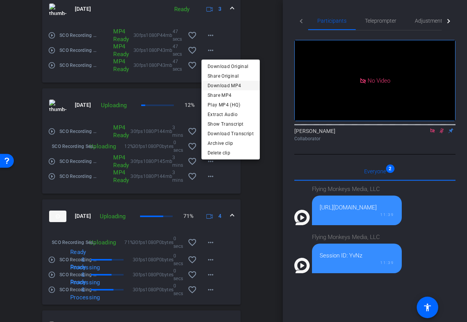
click at [235, 85] on span "Download MP4" at bounding box center [231, 85] width 46 height 9
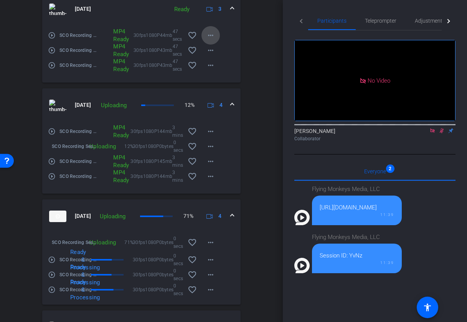
click at [207, 36] on mat-icon "more_horiz" at bounding box center [210, 35] width 9 height 9
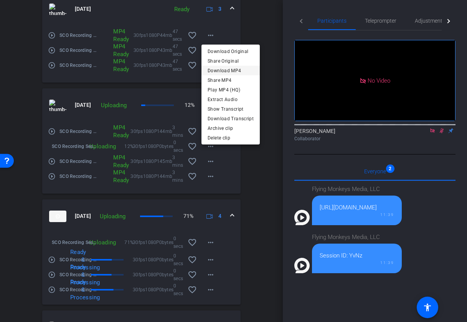
click at [226, 70] on span "Download MP4" at bounding box center [231, 70] width 46 height 9
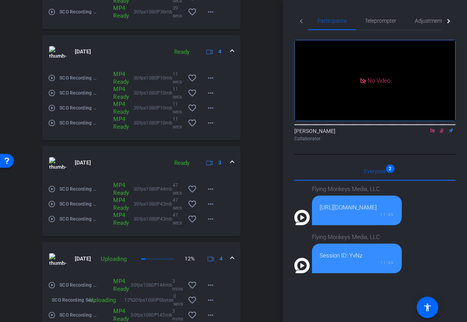
scroll to position [557, 0]
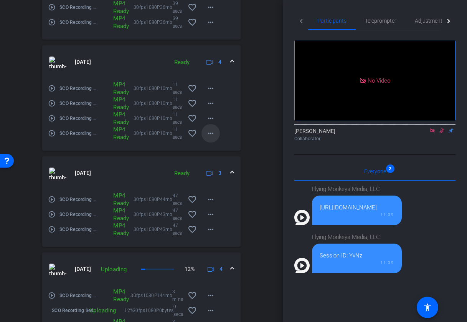
click at [212, 134] on mat-icon "more_horiz" at bounding box center [210, 133] width 9 height 9
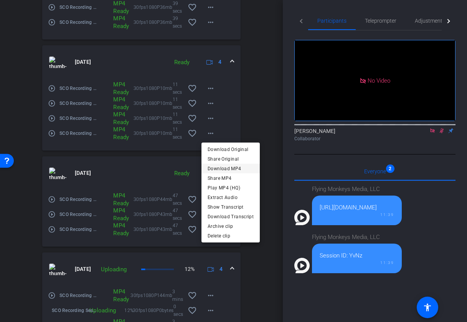
click at [236, 166] on span "Download MP4" at bounding box center [231, 168] width 46 height 9
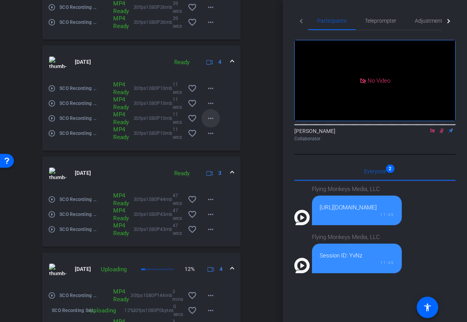
click at [211, 113] on span at bounding box center [211, 118] width 18 height 18
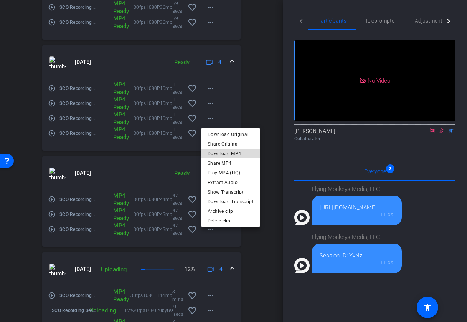
click at [239, 151] on span "Download MP4" at bounding box center [231, 153] width 46 height 9
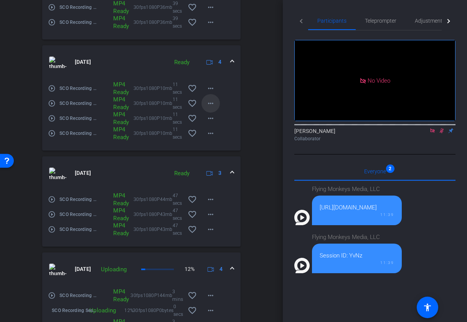
click at [212, 100] on mat-icon "more_horiz" at bounding box center [210, 103] width 9 height 9
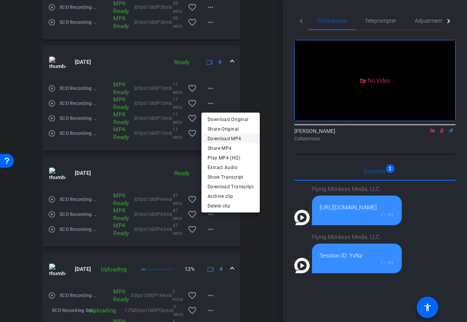
click at [237, 136] on span "Download MP4" at bounding box center [231, 138] width 46 height 9
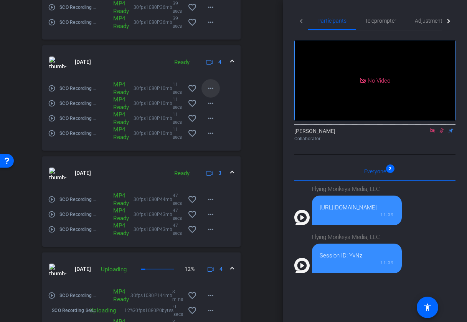
click at [210, 85] on mat-icon "more_horiz" at bounding box center [210, 88] width 9 height 9
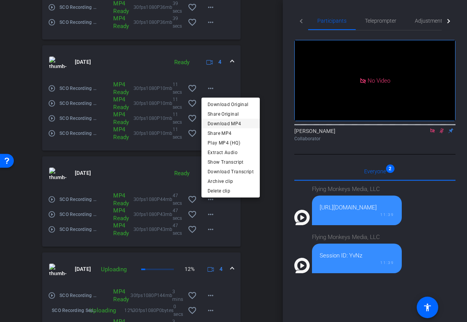
click at [231, 123] on span "Download MP4" at bounding box center [231, 123] width 46 height 9
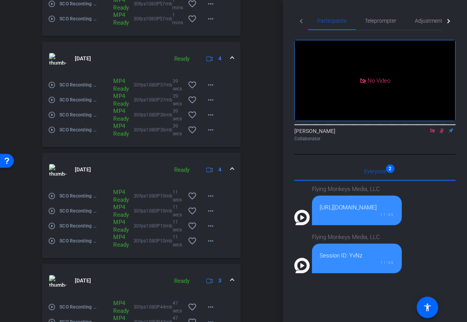
scroll to position [439, 0]
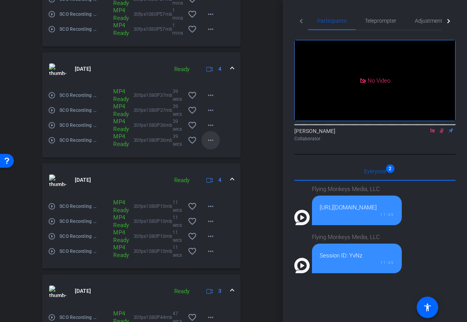
click at [212, 139] on mat-icon "more_horiz" at bounding box center [210, 140] width 9 height 9
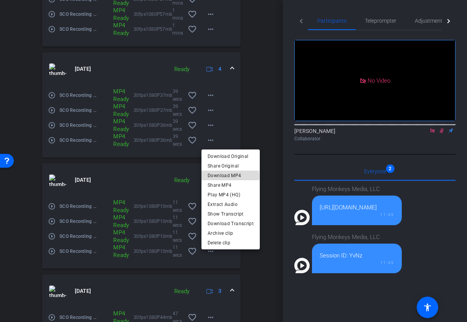
click at [229, 176] on span "Download MP4" at bounding box center [231, 175] width 46 height 9
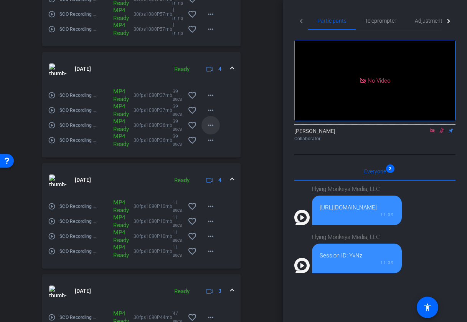
click at [212, 126] on mat-icon "more_horiz" at bounding box center [210, 125] width 9 height 9
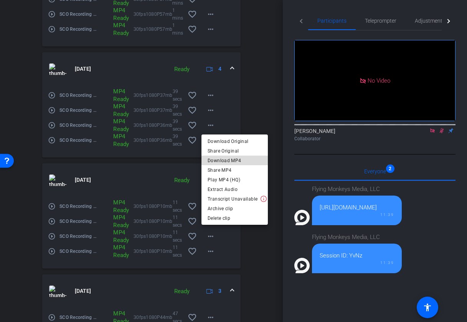
click at [235, 162] on span "Download MP4" at bounding box center [235, 160] width 54 height 9
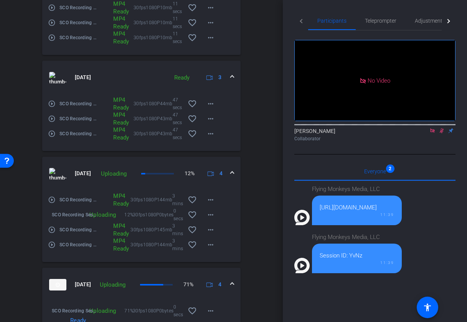
scroll to position [656, 0]
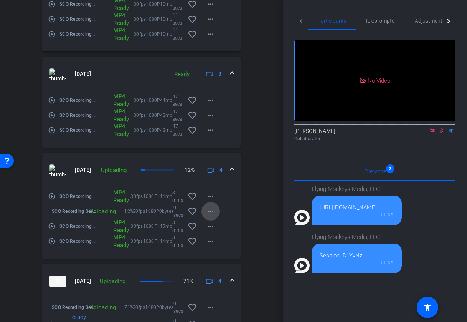
click at [210, 212] on mat-icon "more_horiz" at bounding box center [210, 211] width 9 height 9
click at [53, 226] on div at bounding box center [233, 161] width 467 height 322
click at [214, 134] on mat-icon "more_horiz" at bounding box center [210, 130] width 9 height 9
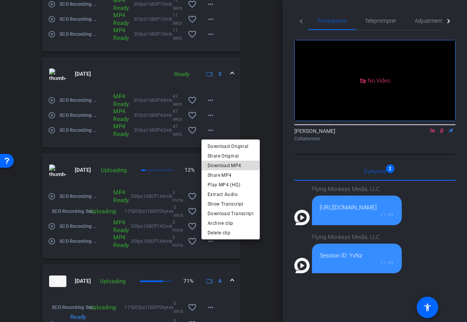
click at [227, 162] on span "Download MP4" at bounding box center [231, 165] width 46 height 9
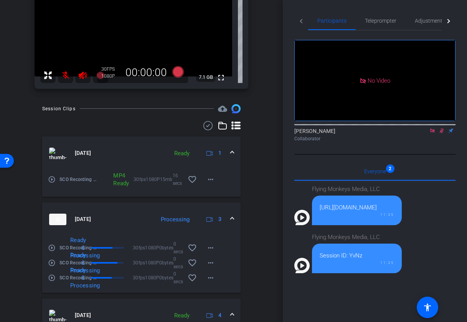
scroll to position [0, 0]
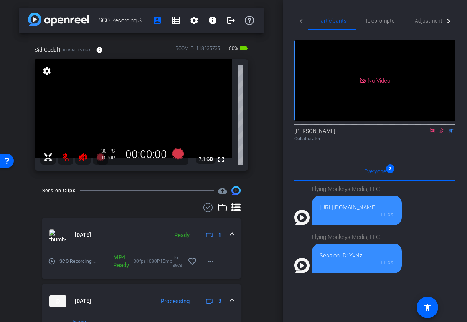
click at [442, 133] on icon at bounding box center [442, 130] width 4 height 5
click at [434, 133] on icon at bounding box center [433, 130] width 4 height 4
click at [65, 159] on mat-icon at bounding box center [65, 156] width 15 height 15
click at [82, 159] on icon at bounding box center [82, 156] width 9 height 9
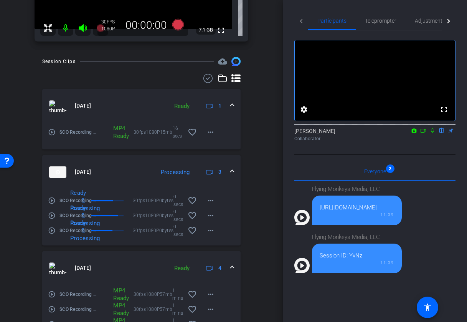
scroll to position [352, 0]
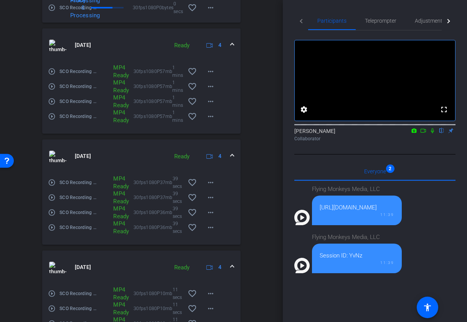
click at [432, 133] on icon at bounding box center [433, 130] width 6 height 5
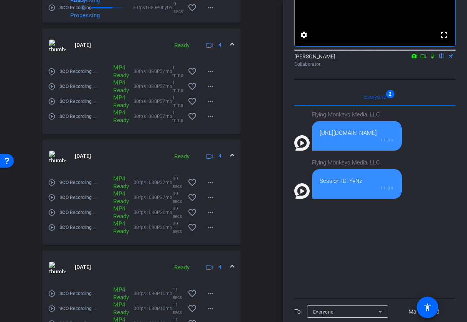
scroll to position [116, 0]
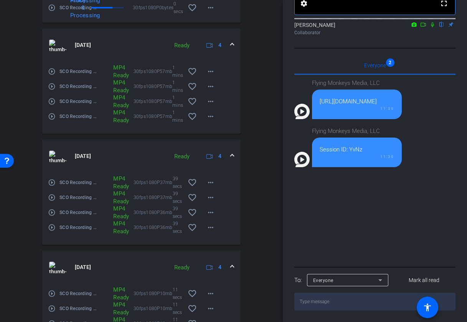
click at [345, 306] on textarea at bounding box center [375, 302] width 161 height 18
type textarea "can you see this chat?"
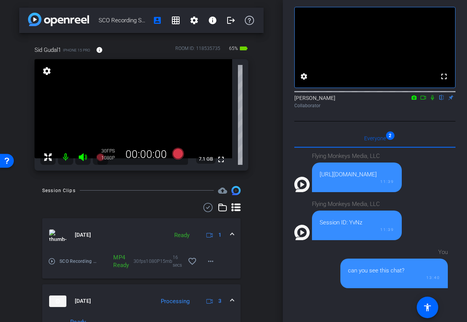
scroll to position [0, 0]
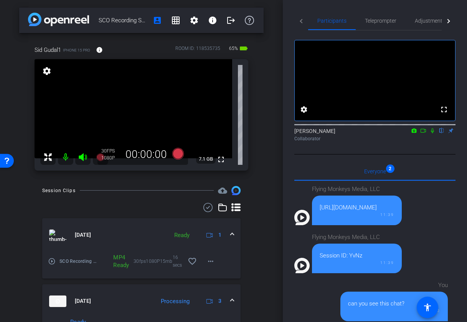
click at [432, 133] on icon at bounding box center [433, 130] width 6 height 5
click at [432, 133] on icon at bounding box center [433, 130] width 4 height 5
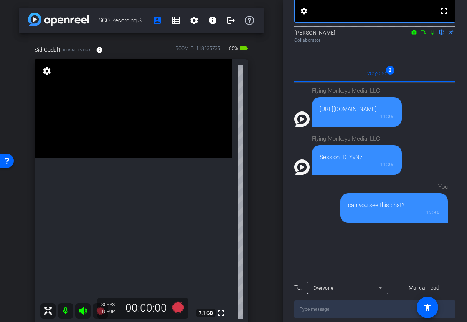
scroll to position [116, 0]
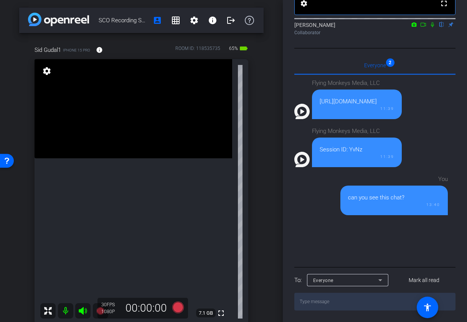
click at [362, 308] on textarea at bounding box center [375, 302] width 161 height 18
type textarea "I'm still waiting on your two uploads"
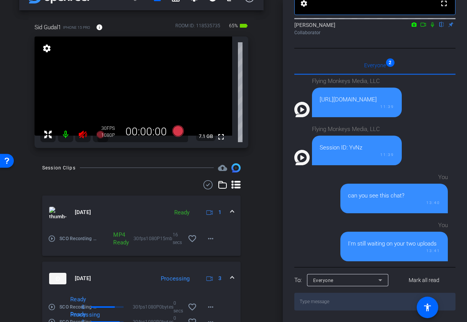
scroll to position [0, 0]
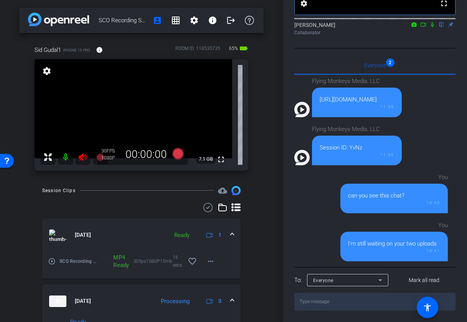
click at [85, 159] on div "fullscreen settings 7.1 GB" at bounding box center [142, 114] width 214 height 111
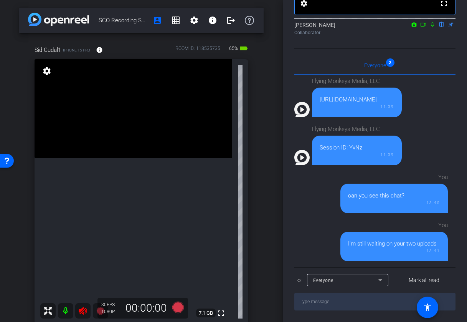
click at [79, 312] on icon at bounding box center [82, 310] width 9 height 9
click at [82, 311] on icon at bounding box center [83, 311] width 8 height 8
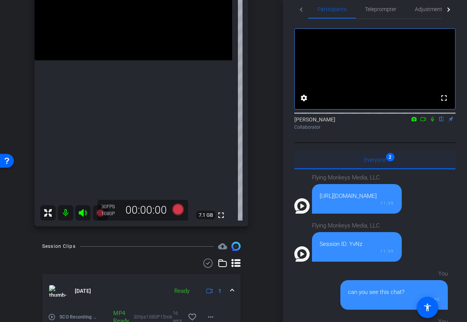
scroll to position [9, 0]
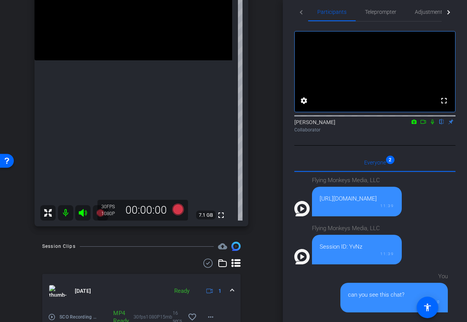
click at [442, 125] on mat-icon "flip" at bounding box center [441, 121] width 9 height 7
click at [427, 281] on div "You" at bounding box center [395, 276] width 108 height 9
click at [428, 303] on mat-icon "accessibility" at bounding box center [427, 307] width 9 height 9
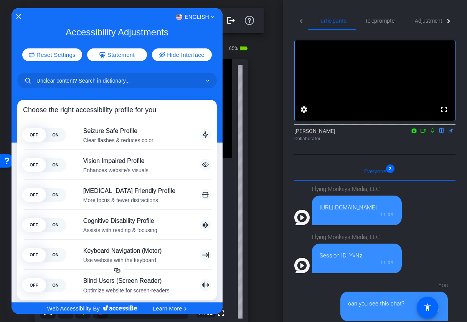
scroll to position [9, 0]
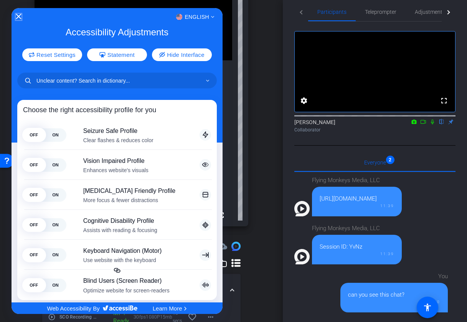
click at [18, 16] on icon "Close Accessibility Interface" at bounding box center [18, 16] width 5 height 5
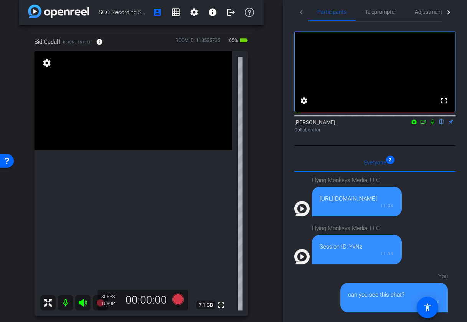
scroll to position [0, 0]
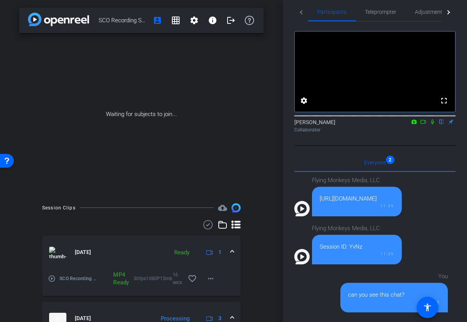
click at [433, 124] on icon at bounding box center [433, 121] width 6 height 5
click at [424, 124] on icon at bounding box center [424, 121] width 6 height 5
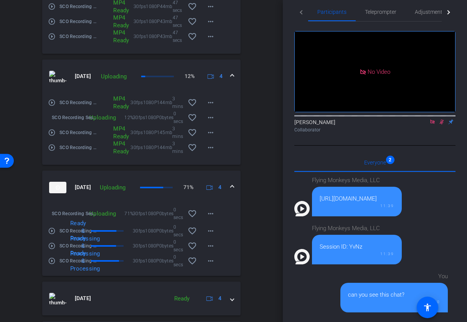
scroll to position [827, 0]
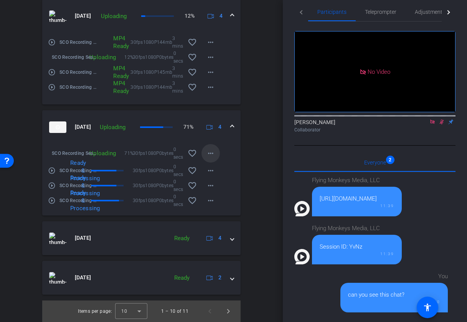
click at [211, 155] on mat-icon "more_horiz" at bounding box center [210, 153] width 9 height 9
click at [244, 146] on div at bounding box center [233, 161] width 467 height 322
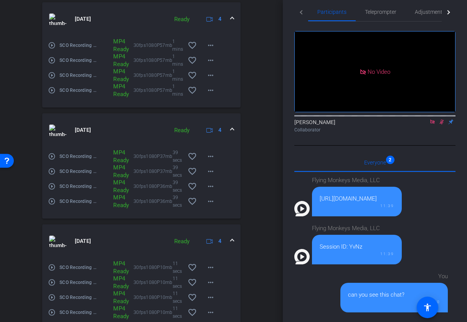
scroll to position [0, 0]
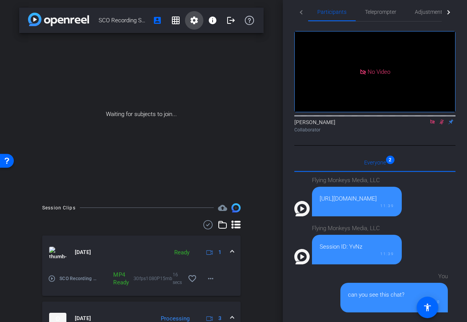
click at [195, 23] on mat-icon "settings" at bounding box center [194, 20] width 9 height 9
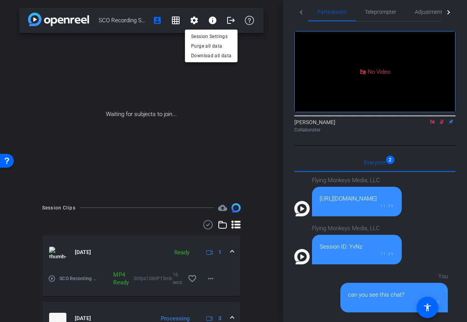
click at [213, 22] on div at bounding box center [233, 161] width 467 height 322
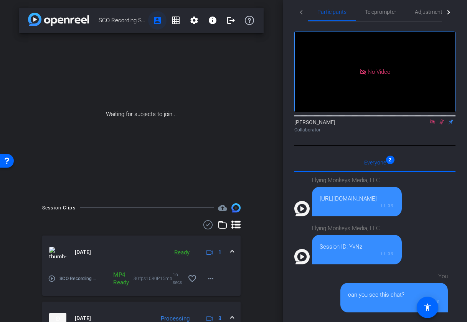
click at [157, 21] on mat-icon "account_box" at bounding box center [157, 20] width 9 height 9
click at [270, 167] on div "SCO Recording Session account_box grid_on settings info logout Waiting for subj…" at bounding box center [141, 161] width 283 height 322
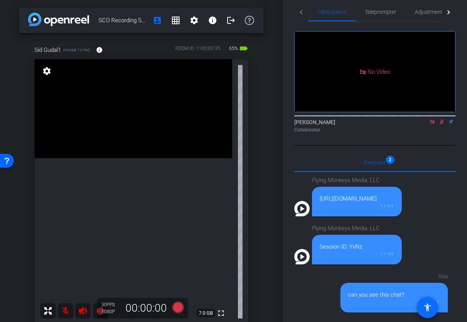
click at [427, 310] on mat-icon "accessibility" at bounding box center [427, 307] width 9 height 9
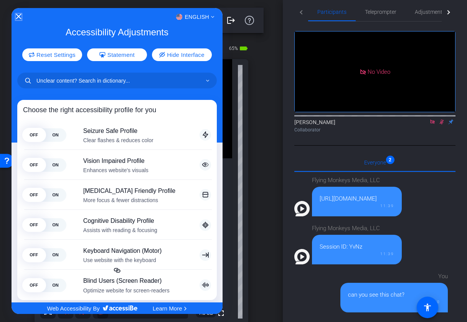
click at [18, 17] on icon "Close Accessibility Interface" at bounding box center [18, 16] width 5 height 5
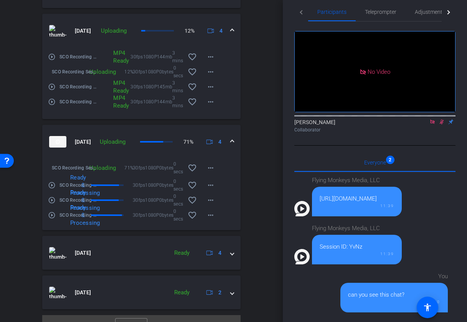
scroll to position [950, 0]
click at [214, 166] on mat-icon "more_horiz" at bounding box center [210, 166] width 9 height 9
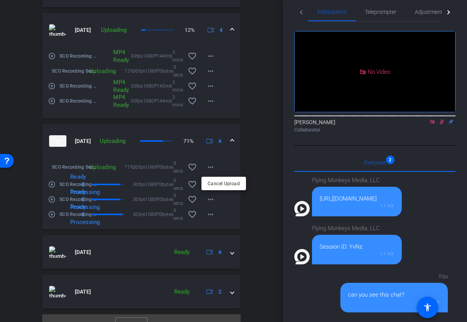
click at [92, 190] on div at bounding box center [233, 161] width 467 height 322
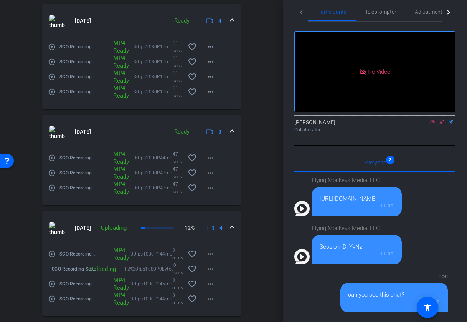
scroll to position [740, 0]
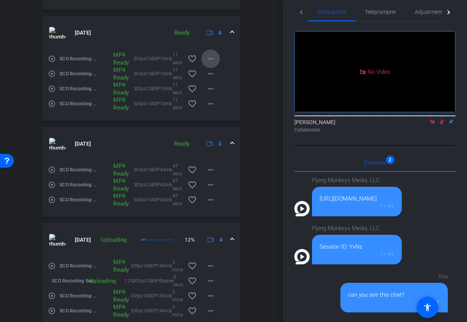
click at [210, 57] on mat-icon "more_horiz" at bounding box center [210, 58] width 9 height 9
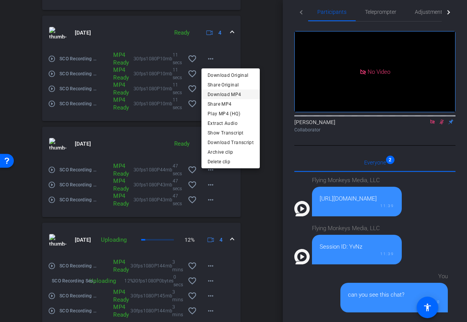
click at [223, 93] on span "Download MP4" at bounding box center [231, 93] width 46 height 9
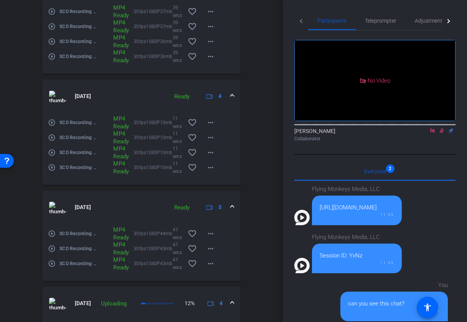
scroll to position [535, 0]
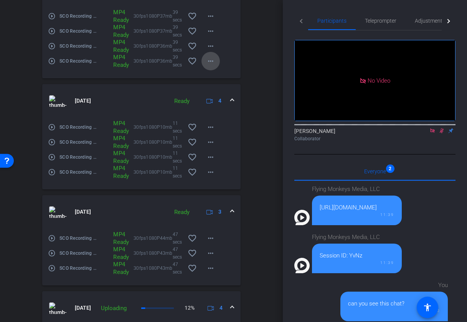
click at [214, 63] on mat-icon "more_horiz" at bounding box center [210, 60] width 9 height 9
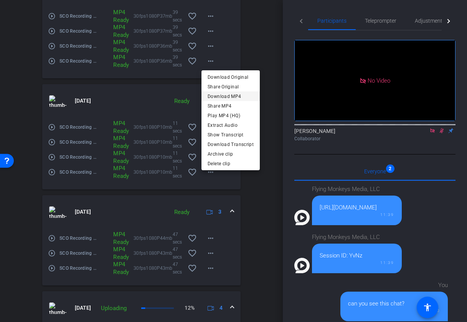
click at [216, 97] on span "Download MP4" at bounding box center [231, 96] width 46 height 9
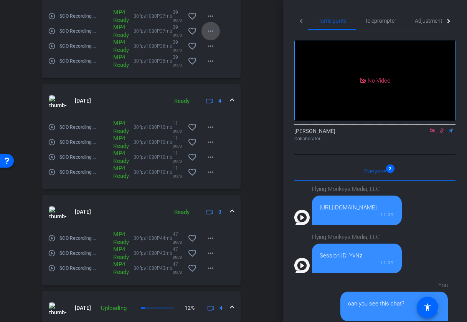
click at [213, 31] on mat-icon "more_horiz" at bounding box center [210, 31] width 9 height 9
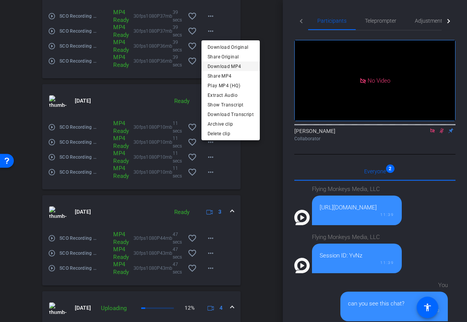
click at [230, 66] on span "Download MP4" at bounding box center [231, 66] width 46 height 9
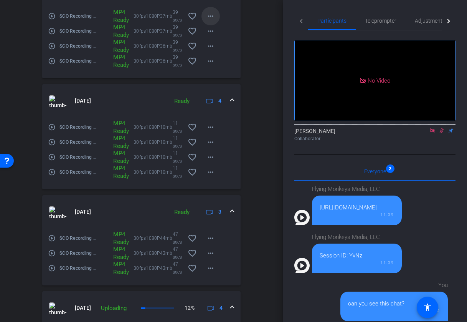
click at [211, 17] on mat-icon "more_horiz" at bounding box center [210, 16] width 9 height 9
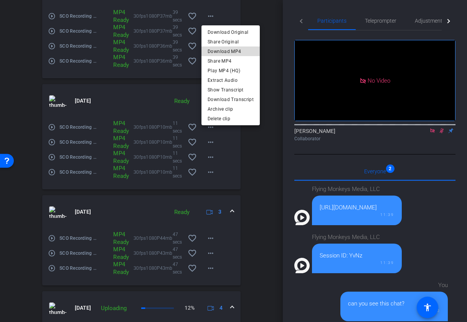
click at [232, 51] on span "Download MP4" at bounding box center [231, 51] width 46 height 9
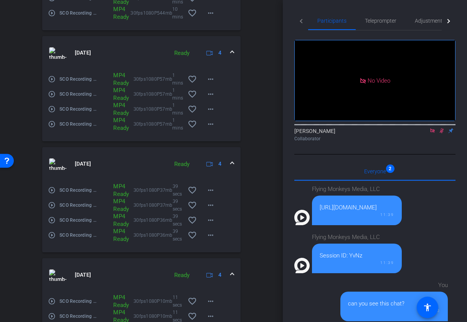
scroll to position [361, 0]
click at [212, 121] on mat-icon "more_horiz" at bounding box center [210, 124] width 9 height 9
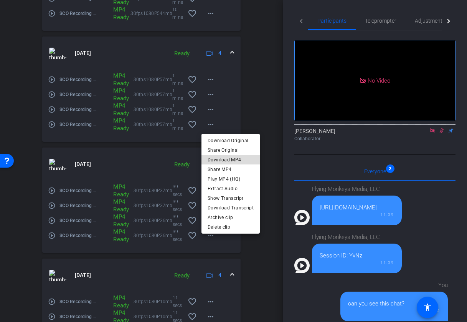
click at [235, 162] on span "Download MP4" at bounding box center [231, 159] width 46 height 9
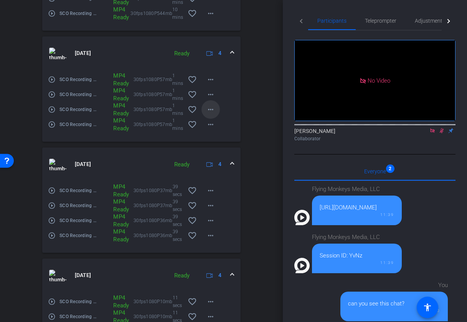
click at [213, 109] on mat-icon "more_horiz" at bounding box center [210, 109] width 9 height 9
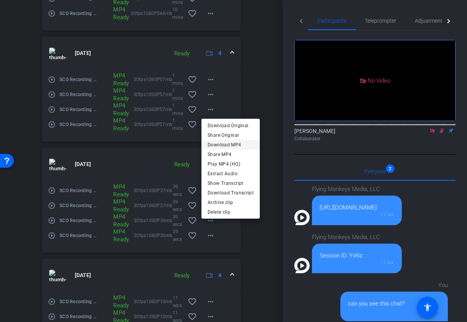
click at [233, 143] on span "Download MP4" at bounding box center [231, 144] width 46 height 9
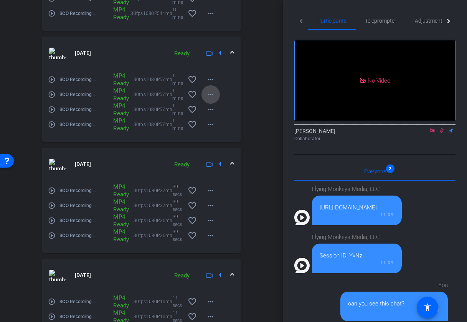
click at [208, 94] on mat-icon "more_horiz" at bounding box center [210, 94] width 9 height 9
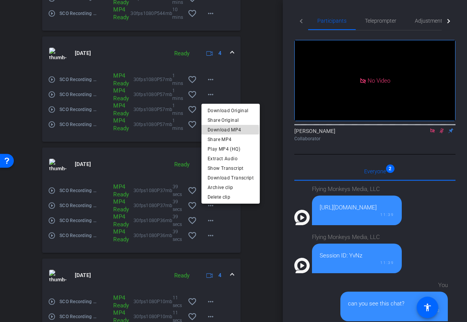
click at [229, 130] on span "Download MP4" at bounding box center [231, 129] width 46 height 9
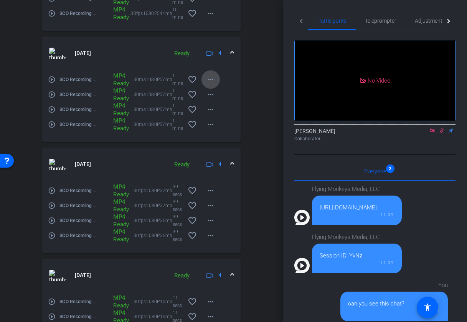
click at [209, 75] on mat-icon "more_horiz" at bounding box center [210, 79] width 9 height 9
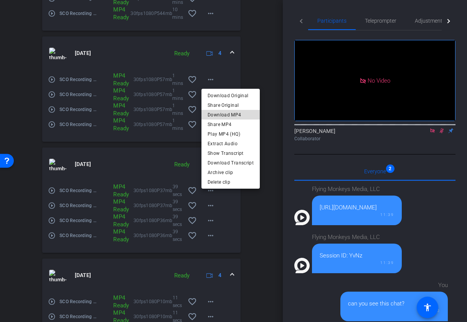
click at [238, 114] on span "Download MP4" at bounding box center [231, 114] width 46 height 9
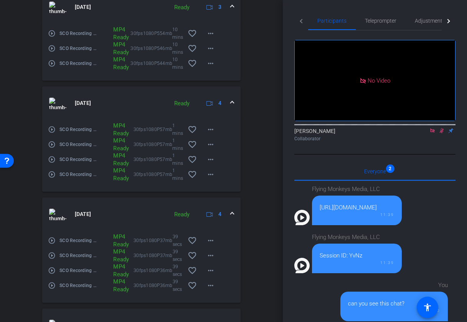
scroll to position [300, 0]
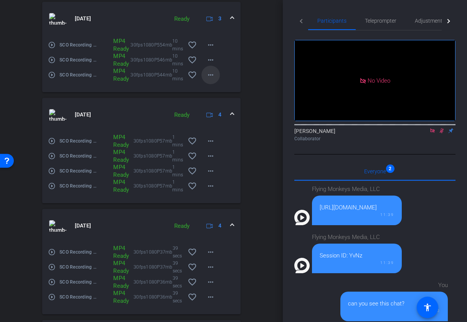
click at [212, 69] on span at bounding box center [211, 75] width 18 height 18
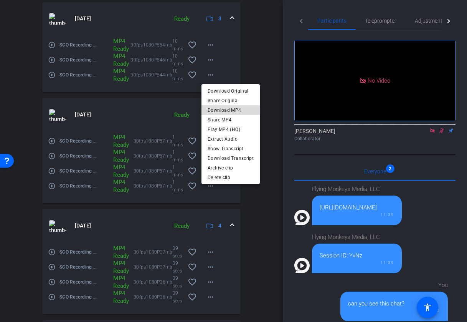
click at [231, 110] on span "Download MP4" at bounding box center [231, 110] width 46 height 9
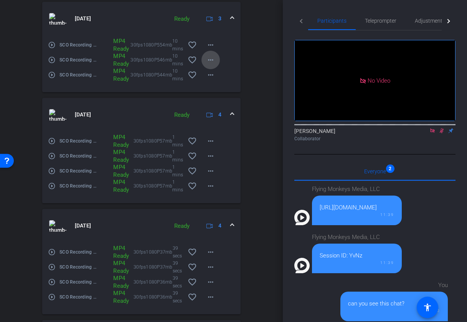
click at [212, 59] on mat-icon "more_horiz" at bounding box center [210, 59] width 9 height 9
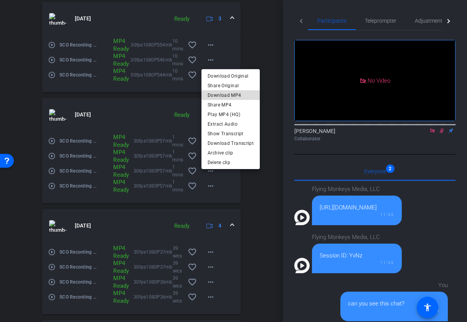
click at [231, 95] on span "Download MP4" at bounding box center [231, 95] width 46 height 9
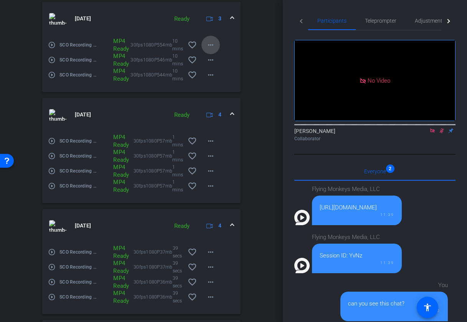
click at [211, 41] on mat-icon "more_horiz" at bounding box center [210, 44] width 9 height 9
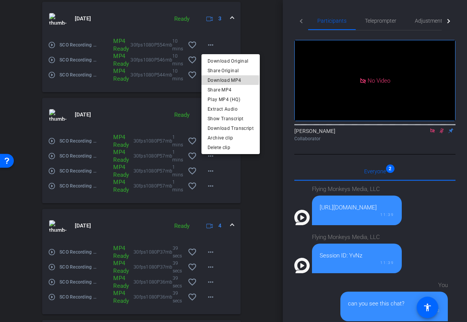
click at [225, 80] on span "Download MP4" at bounding box center [231, 80] width 46 height 9
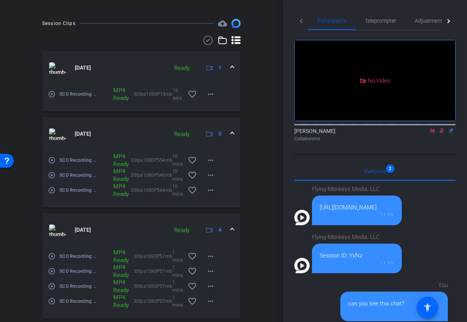
scroll to position [179, 0]
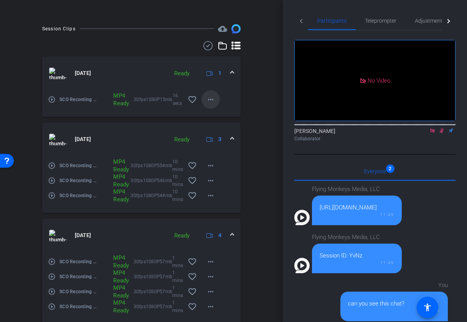
click at [214, 97] on mat-icon "more_horiz" at bounding box center [210, 99] width 9 height 9
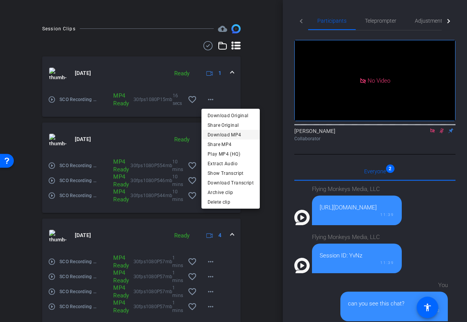
click at [227, 134] on span "Download MP4" at bounding box center [231, 134] width 46 height 9
